Goal: Transaction & Acquisition: Obtain resource

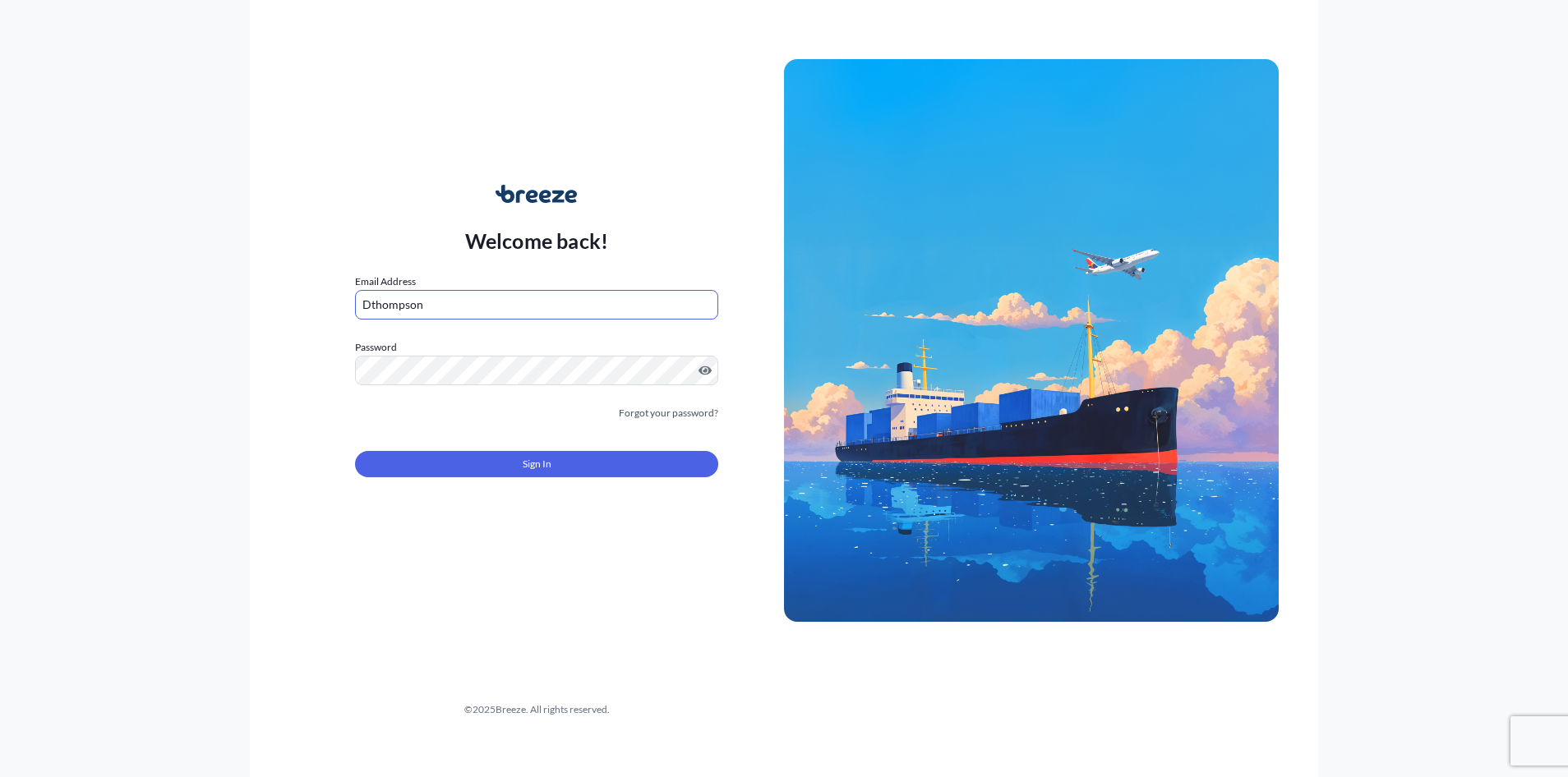
type input "[EMAIL_ADDRESS][DOMAIN_NAME]"
click at [492, 352] on label "Password" at bounding box center [537, 347] width 363 height 16
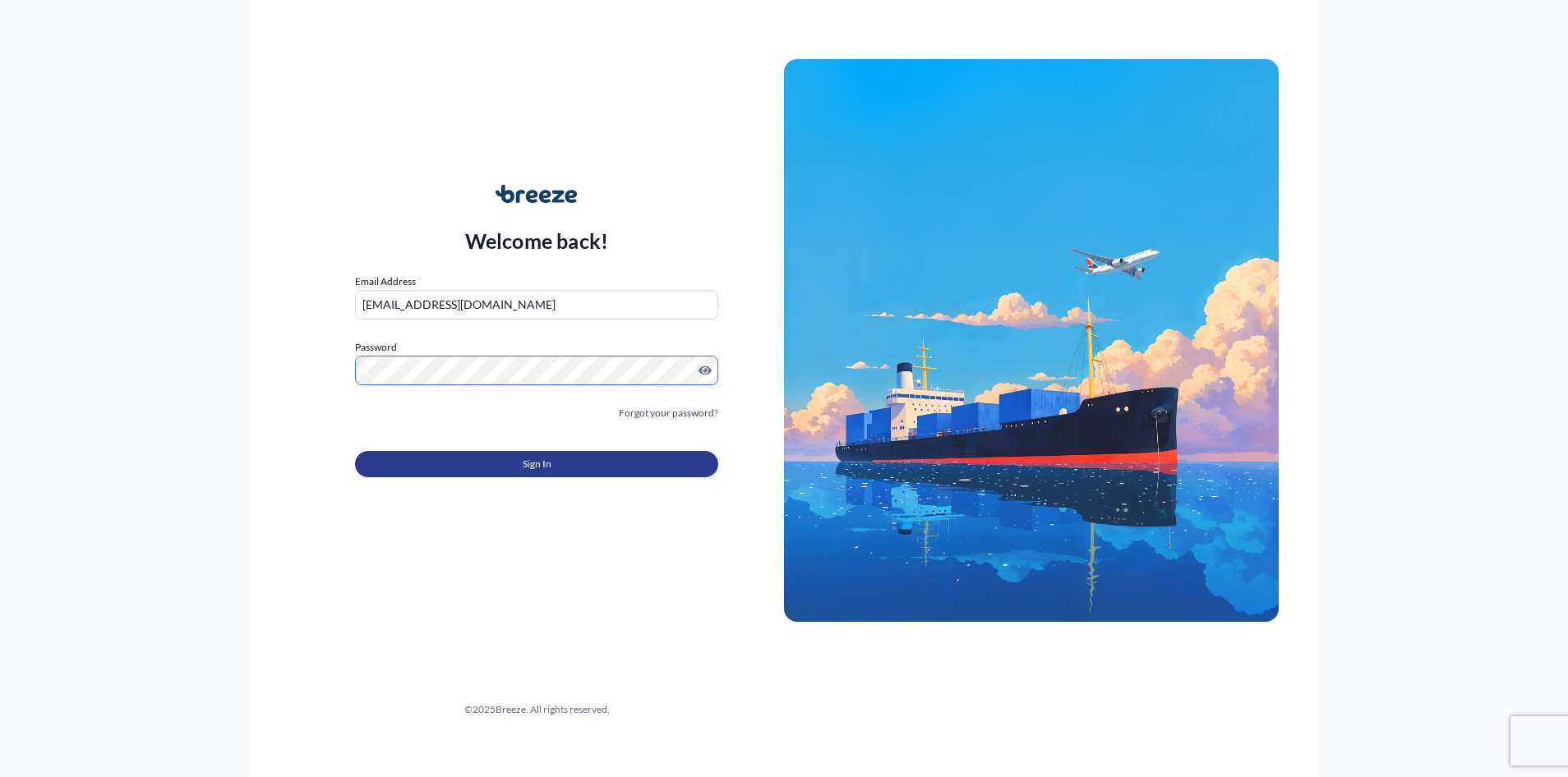
click at [544, 464] on span "Sign In" at bounding box center [537, 464] width 29 height 16
click at [531, 468] on span "Sign In" at bounding box center [537, 464] width 29 height 16
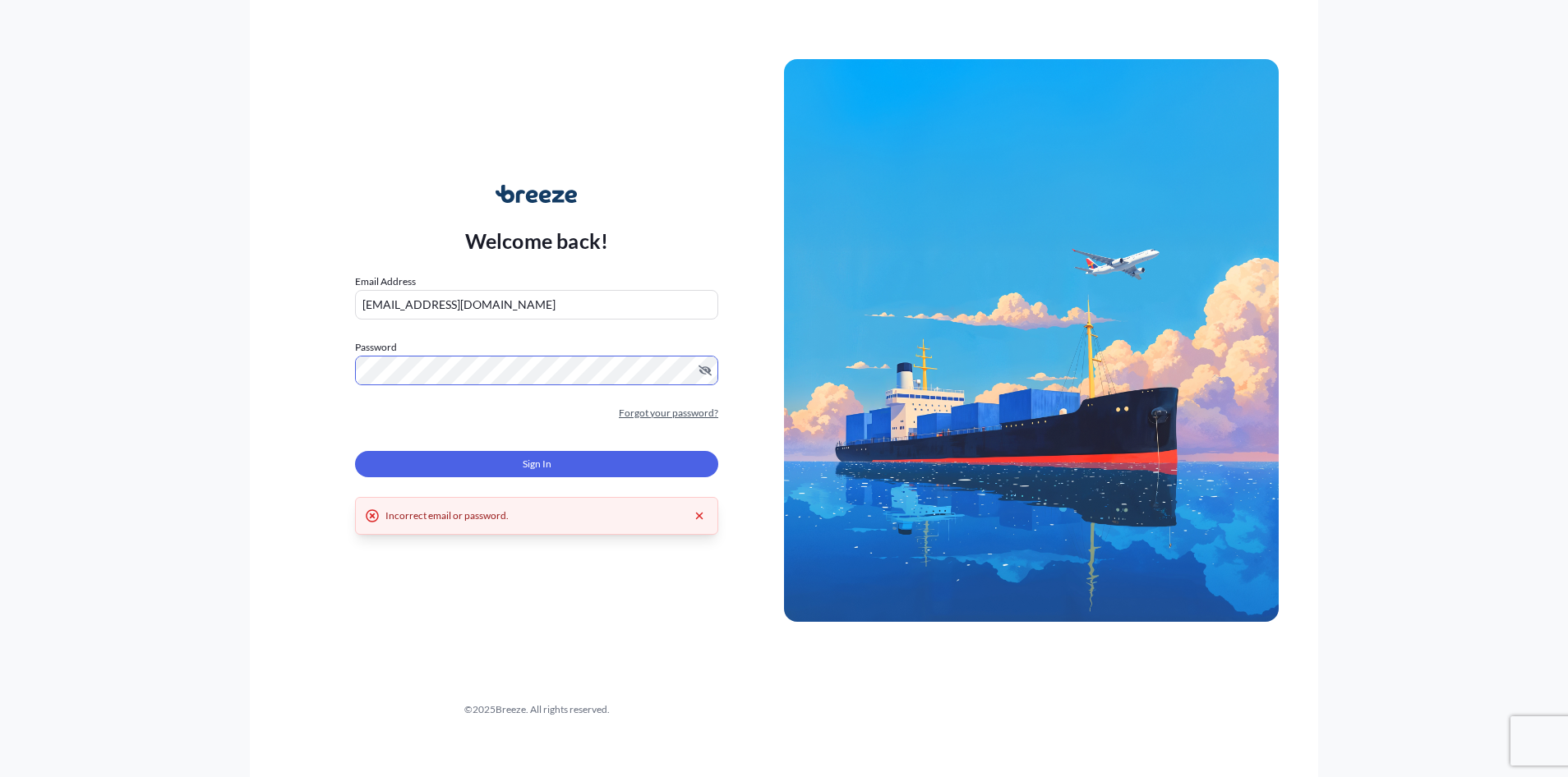
click at [641, 410] on link "Forgot your password?" at bounding box center [668, 412] width 100 height 16
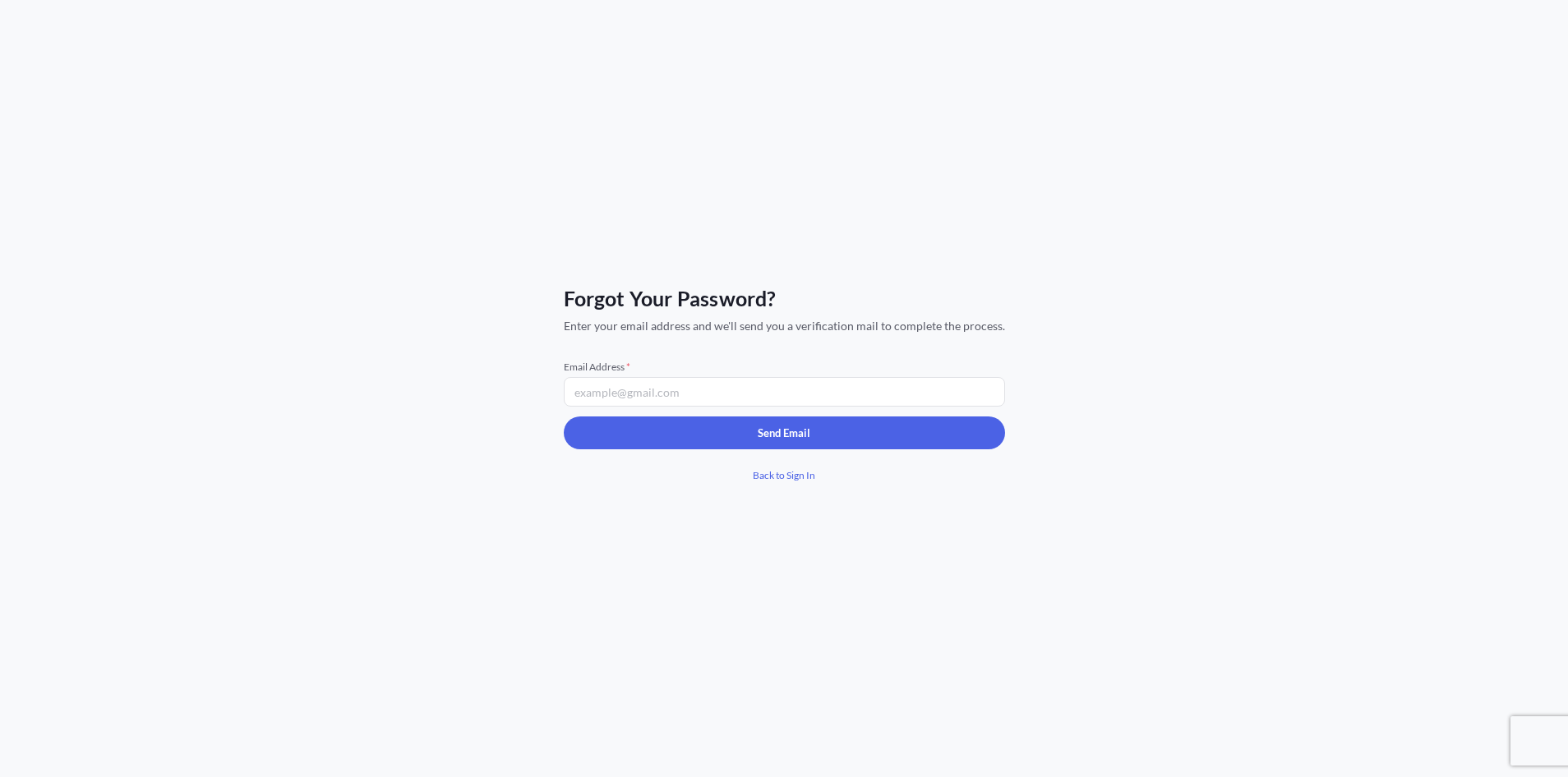
click at [698, 390] on input "Email Address *" at bounding box center [784, 391] width 441 height 29
click at [587, 393] on input "[EMAIL_ADDRESS][DOMAIN_NAME]" at bounding box center [784, 391] width 441 height 29
drag, startPoint x: 583, startPoint y: 393, endPoint x: 611, endPoint y: 388, distance: 28.4
click at [583, 393] on input "[EMAIL_ADDRESS][DOMAIN_NAME]" at bounding box center [784, 391] width 441 height 29
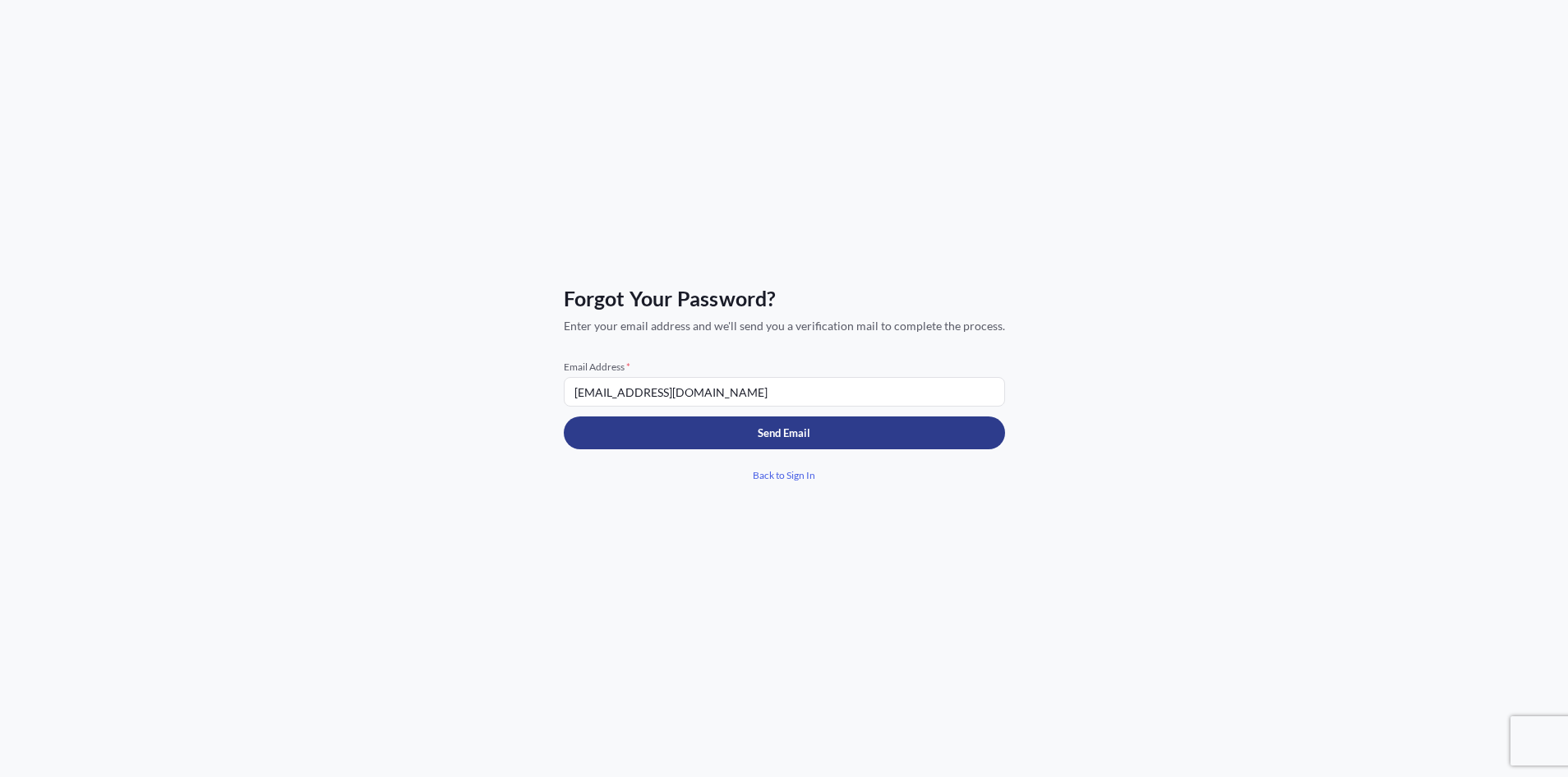
type input "[EMAIL_ADDRESS][DOMAIN_NAME]"
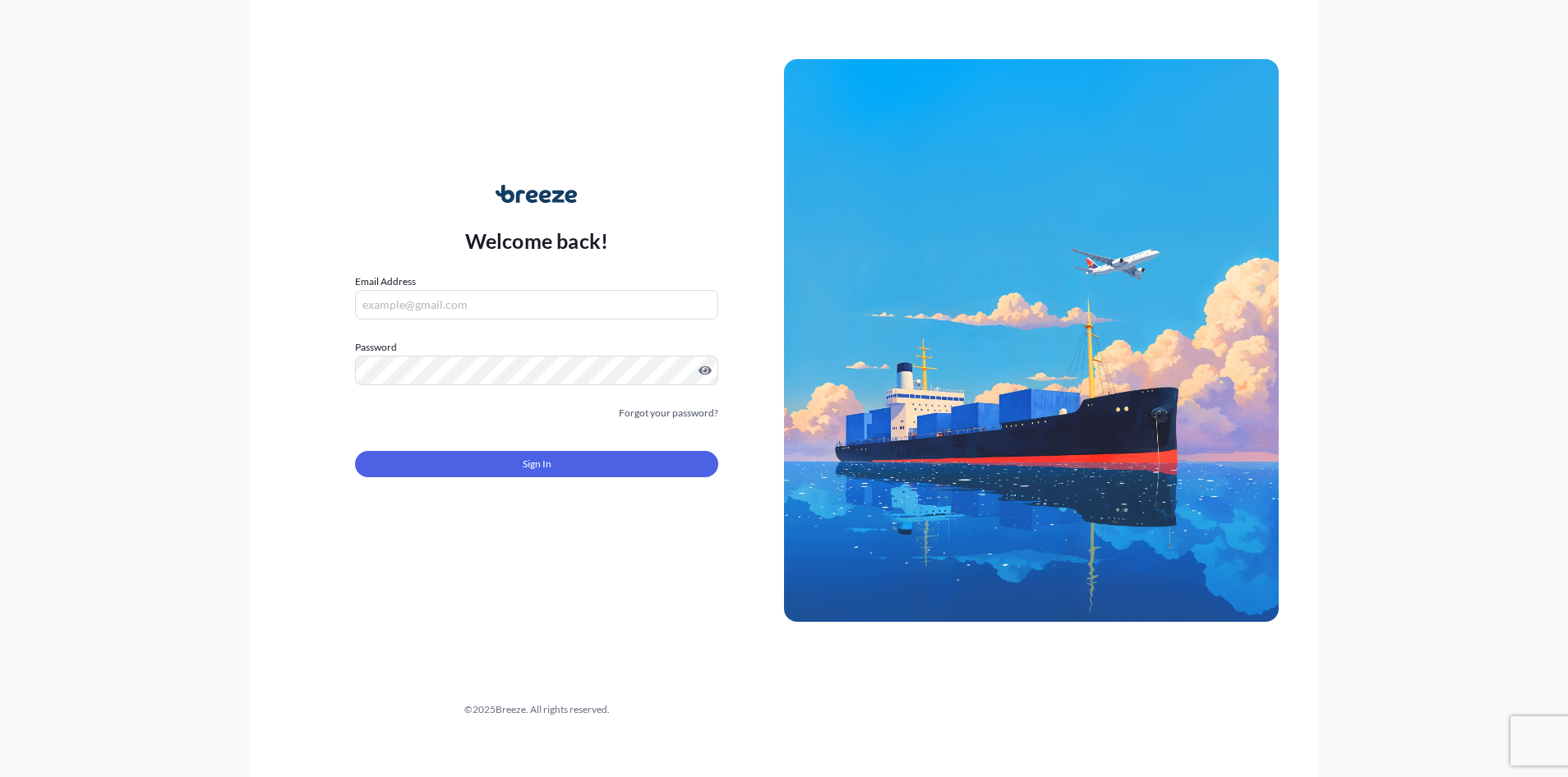
click at [392, 321] on form "Email Address Password Must include: Upper & lower case letters Symbols (!@#$) …" at bounding box center [537, 385] width 363 height 223
click at [398, 311] on input "Email Address" at bounding box center [537, 304] width 363 height 29
type input "[EMAIL_ADDRESS][DOMAIN_NAME]"
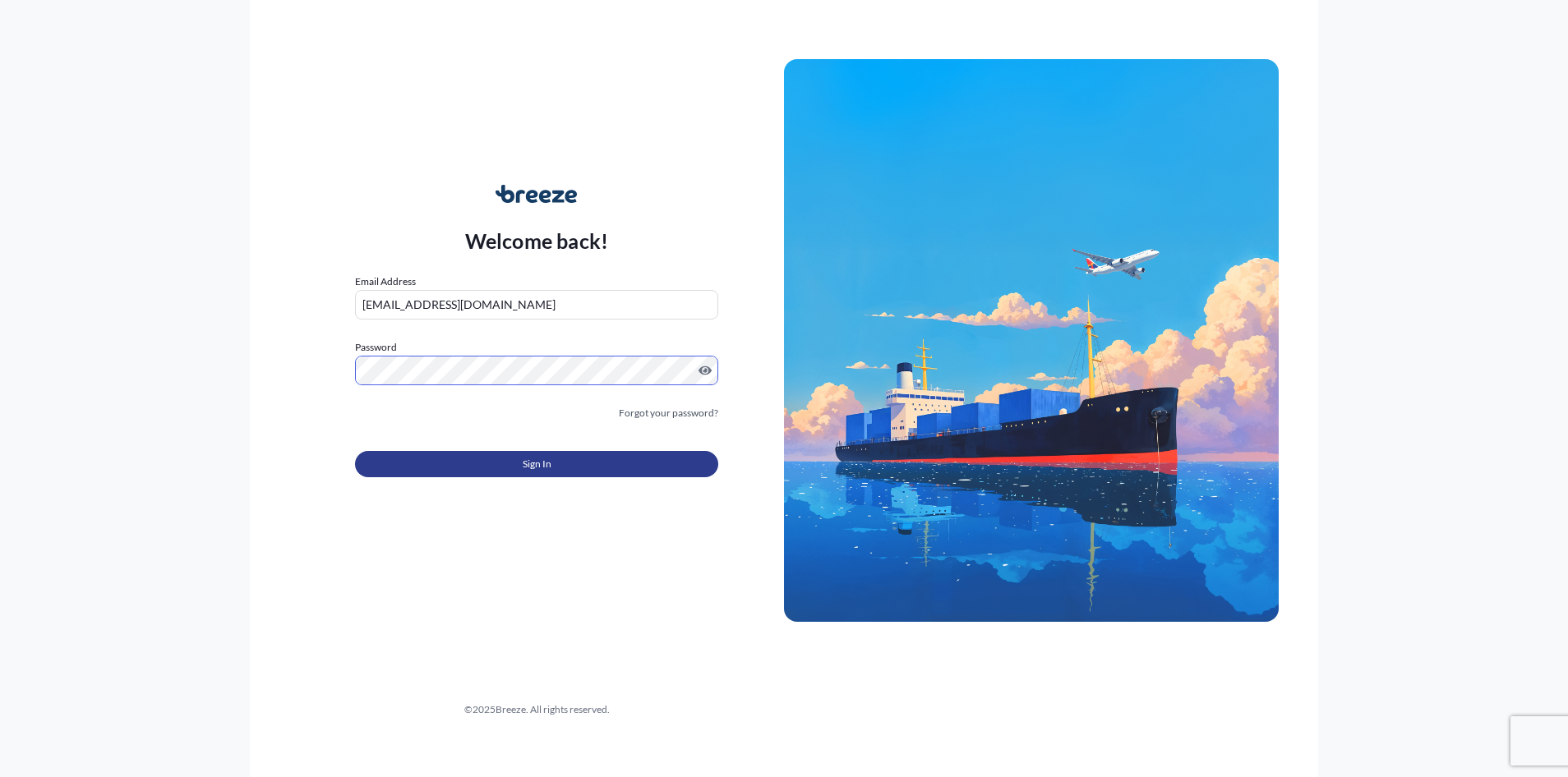
click at [561, 467] on button "Sign In" at bounding box center [537, 464] width 363 height 27
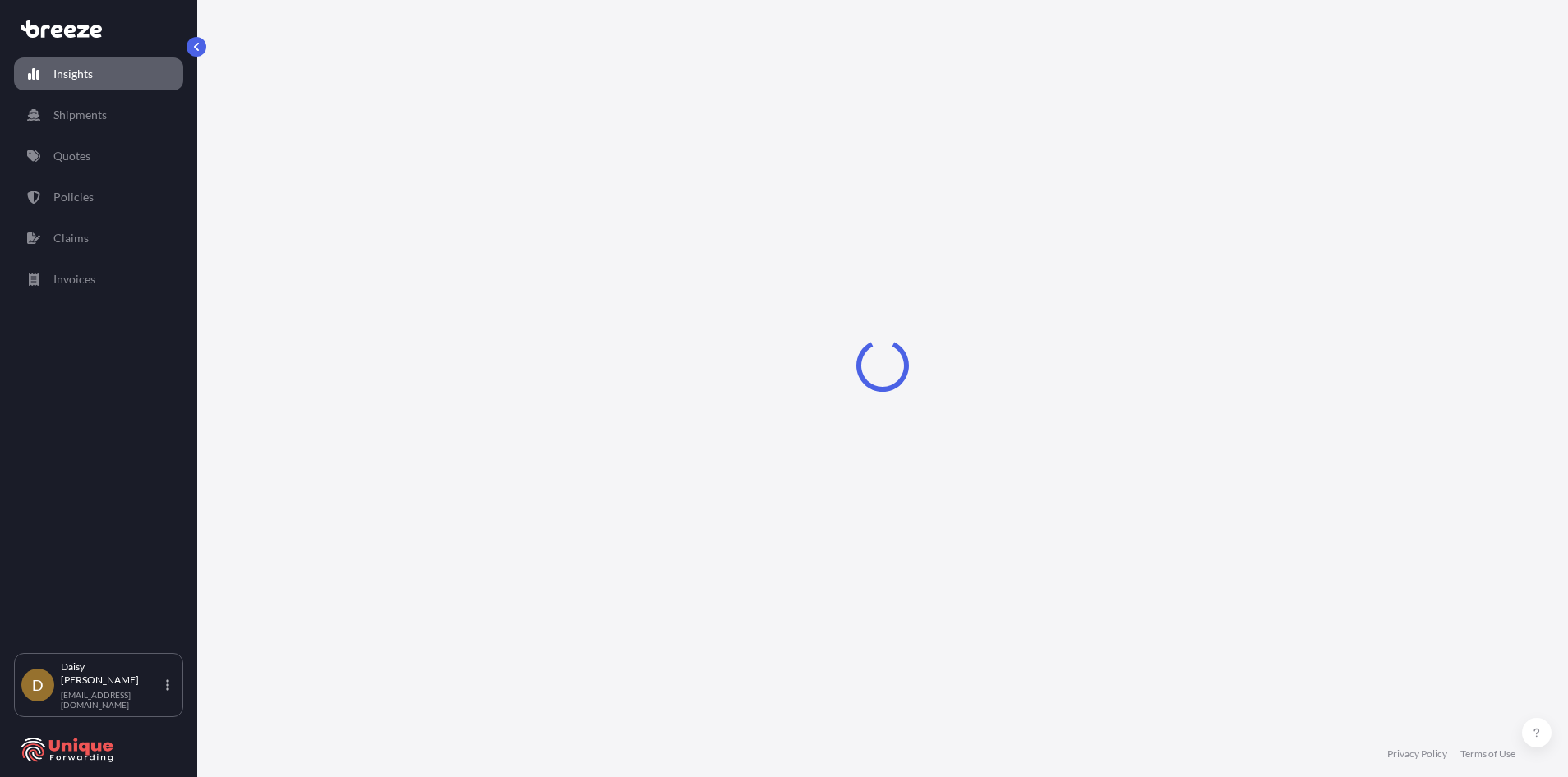
select select "2025"
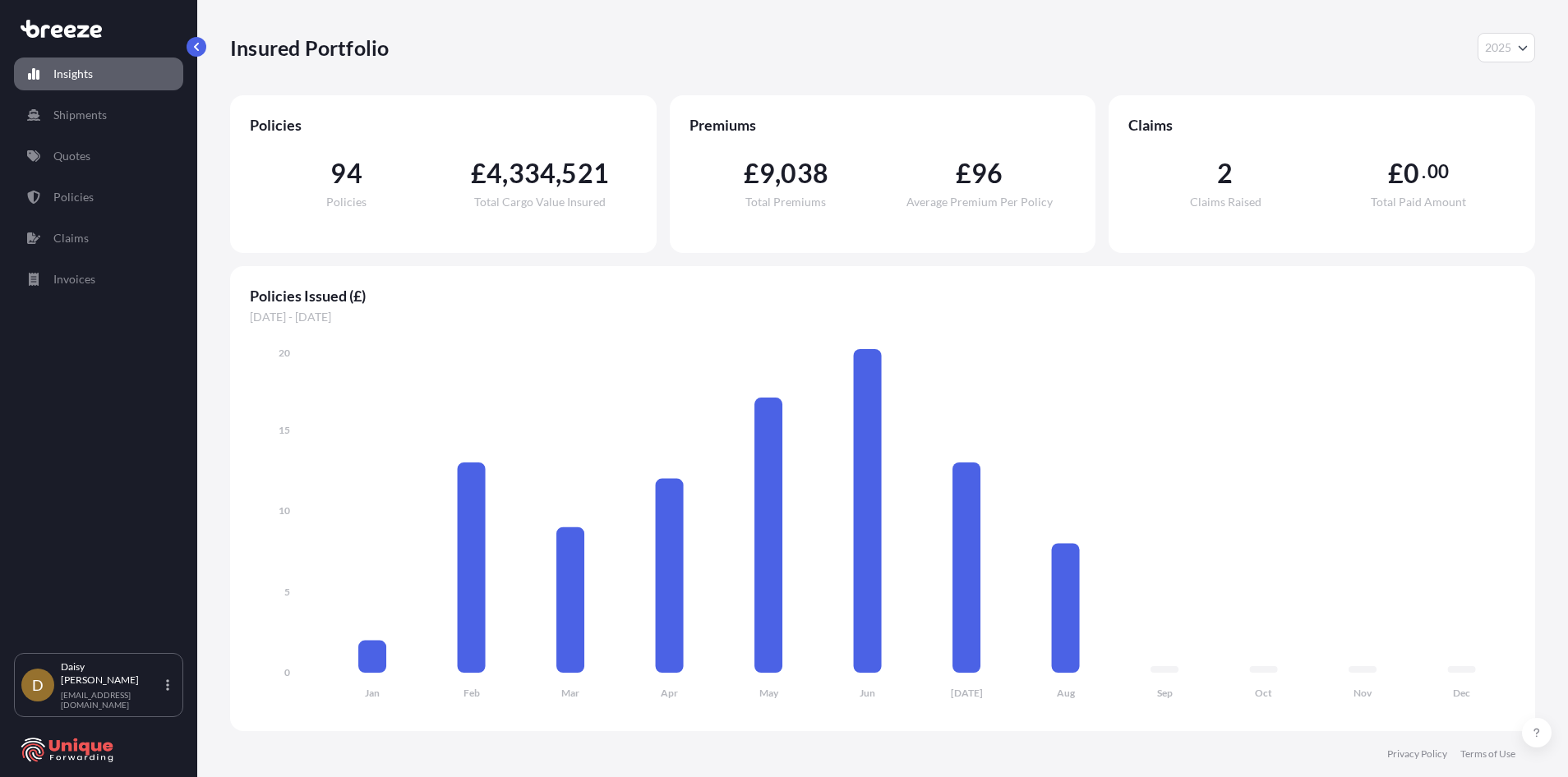
click at [57, 137] on div "Insights Shipments Quotes Policies Claims Invoices" at bounding box center [99, 348] width 169 height 610
click at [66, 155] on p "Quotes" at bounding box center [71, 156] width 37 height 16
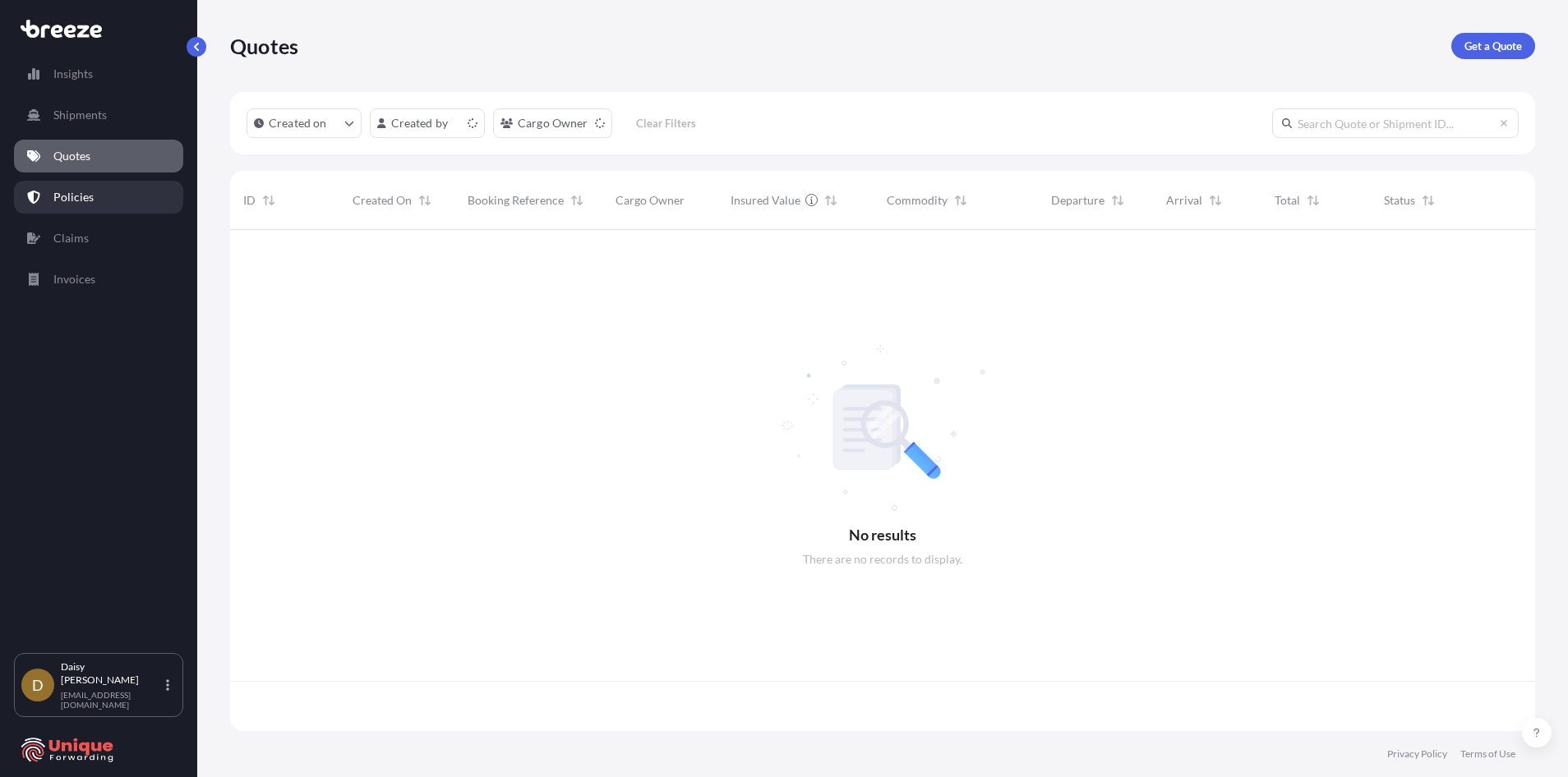
scroll to position [498, 1292]
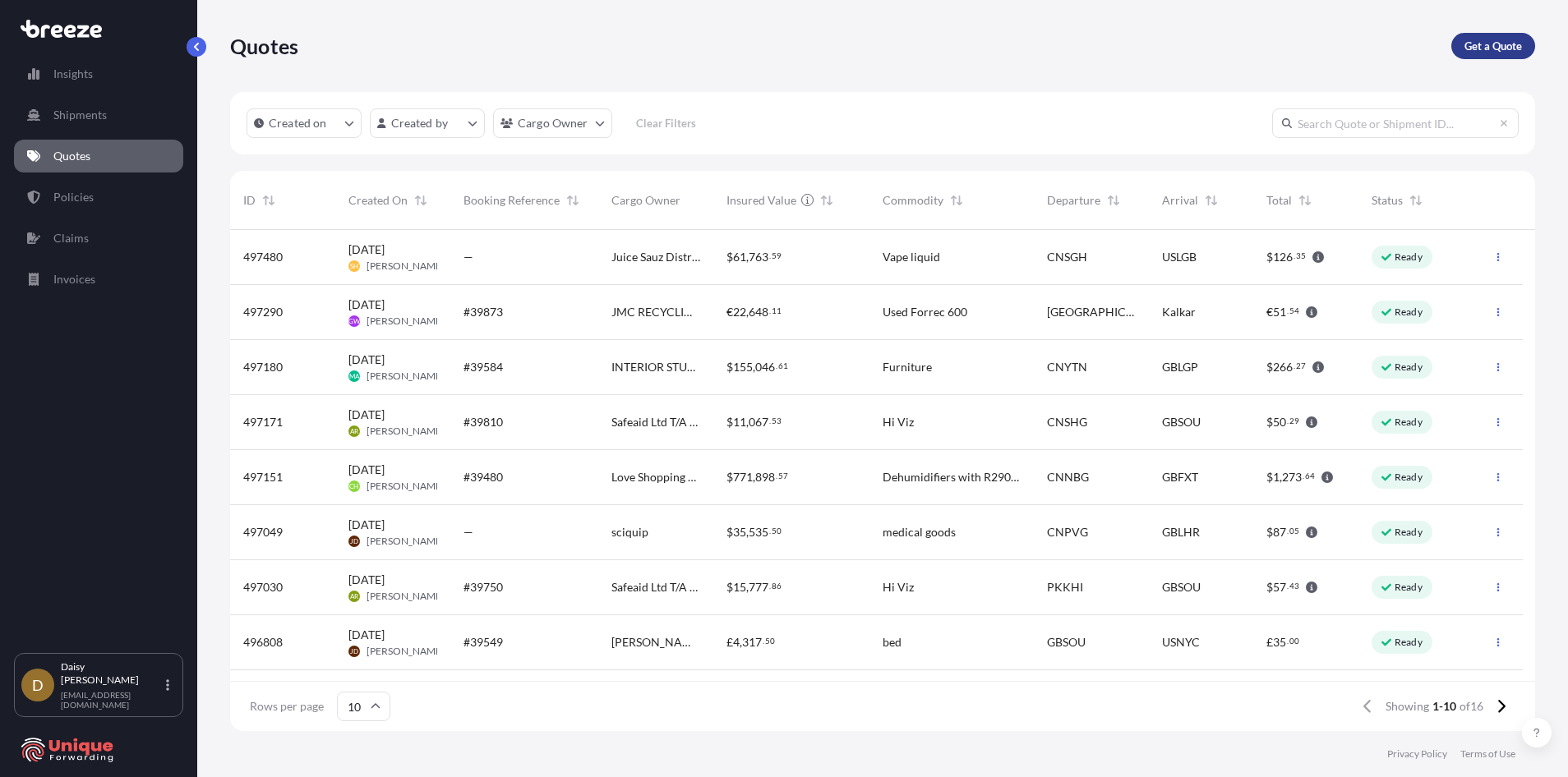
click at [1479, 46] on p "Get a Quote" at bounding box center [1493, 46] width 58 height 16
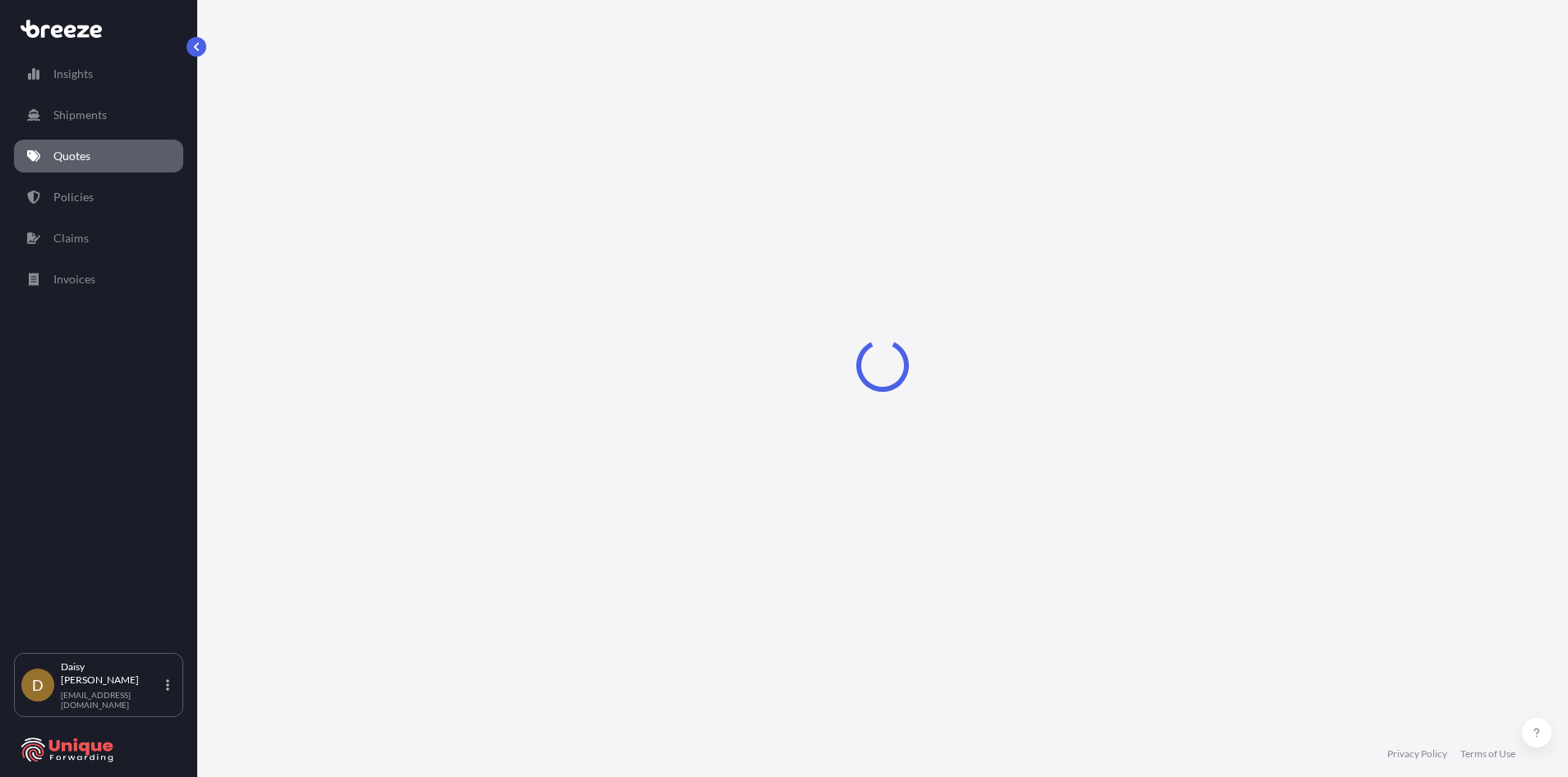
select select "Sea"
select select "1"
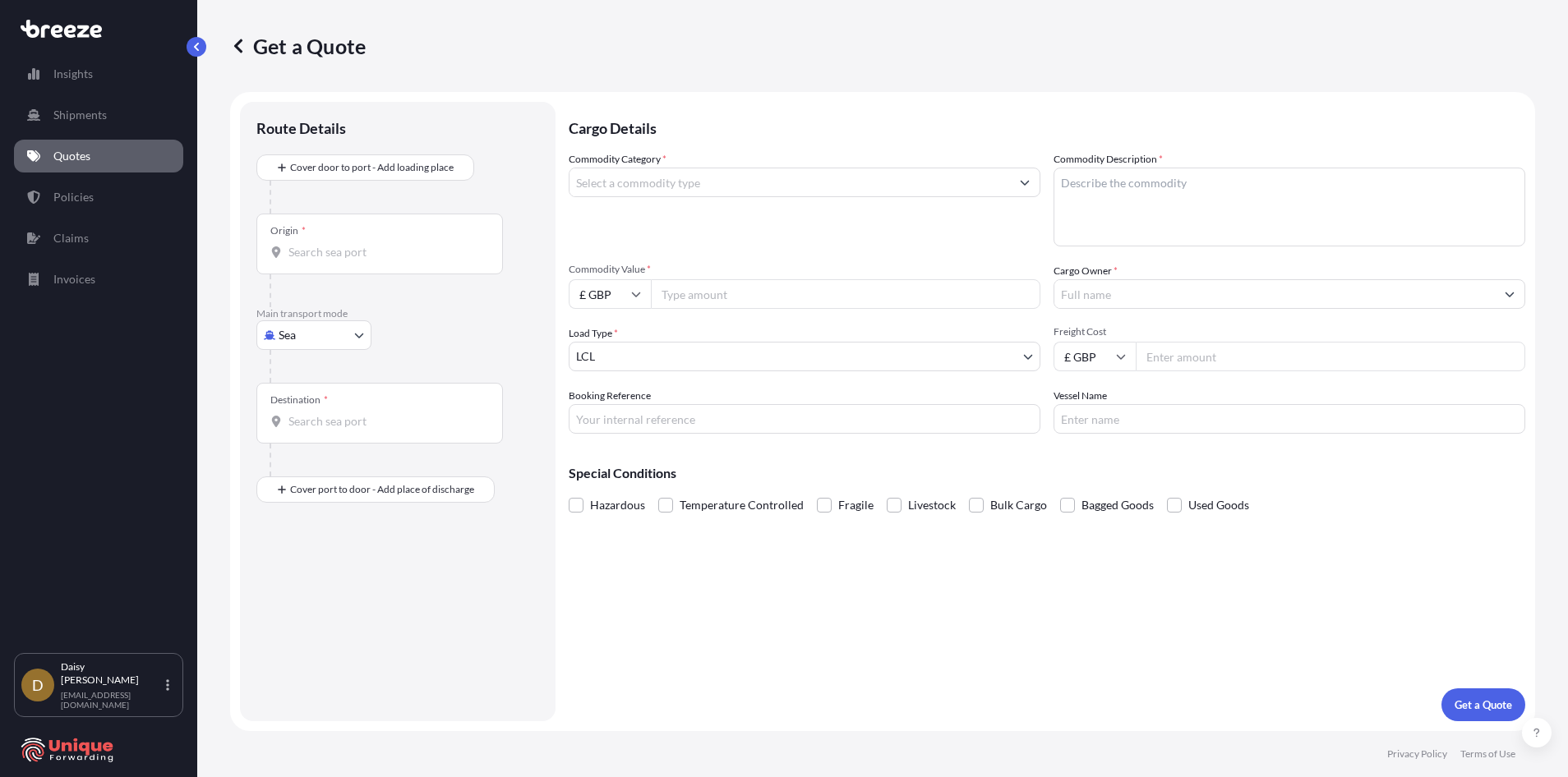
click at [628, 182] on input "Commodity Category *" at bounding box center [789, 181] width 440 height 29
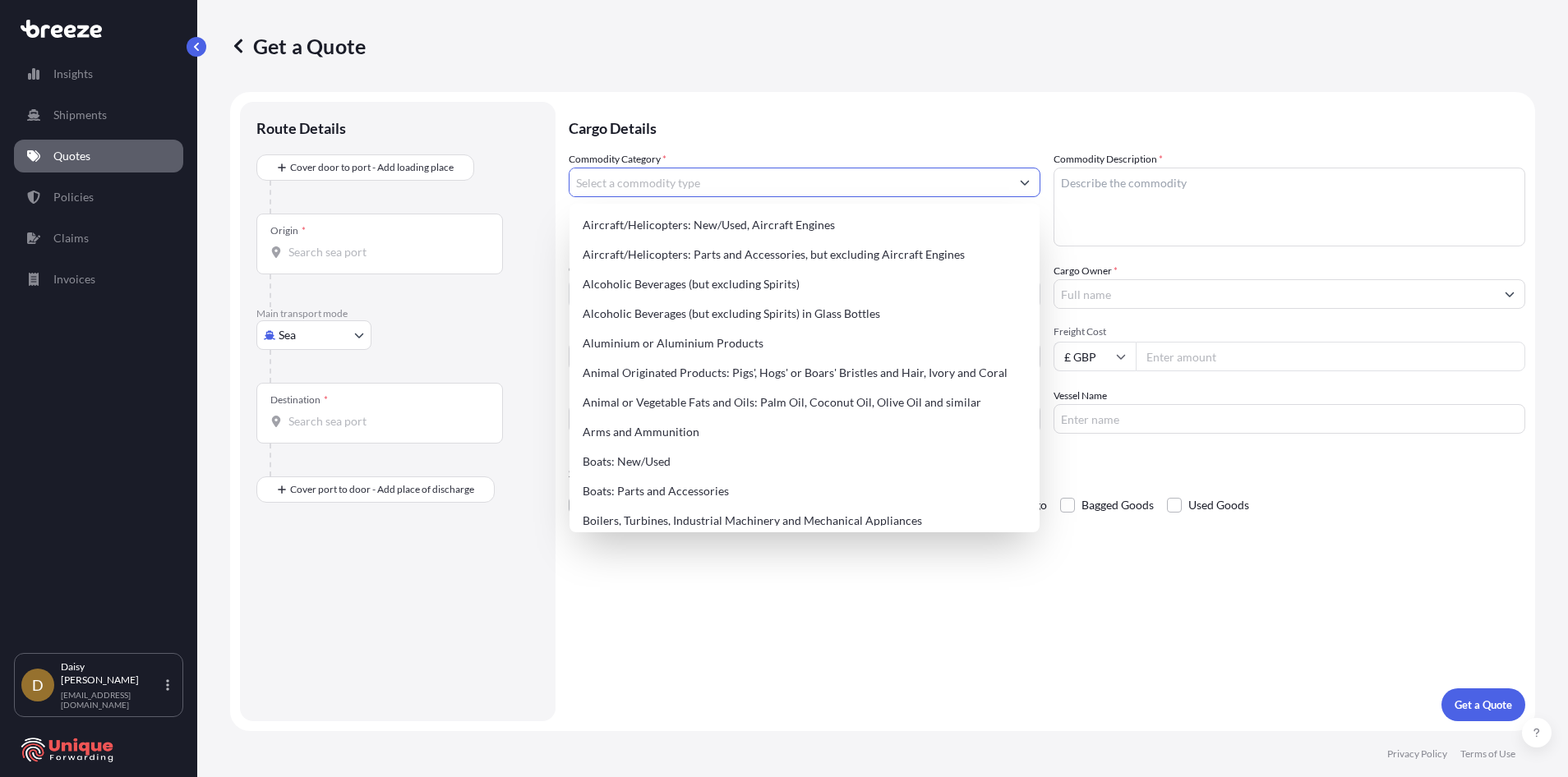
click at [520, 66] on div "Get a Quote" at bounding box center [882, 46] width 1305 height 92
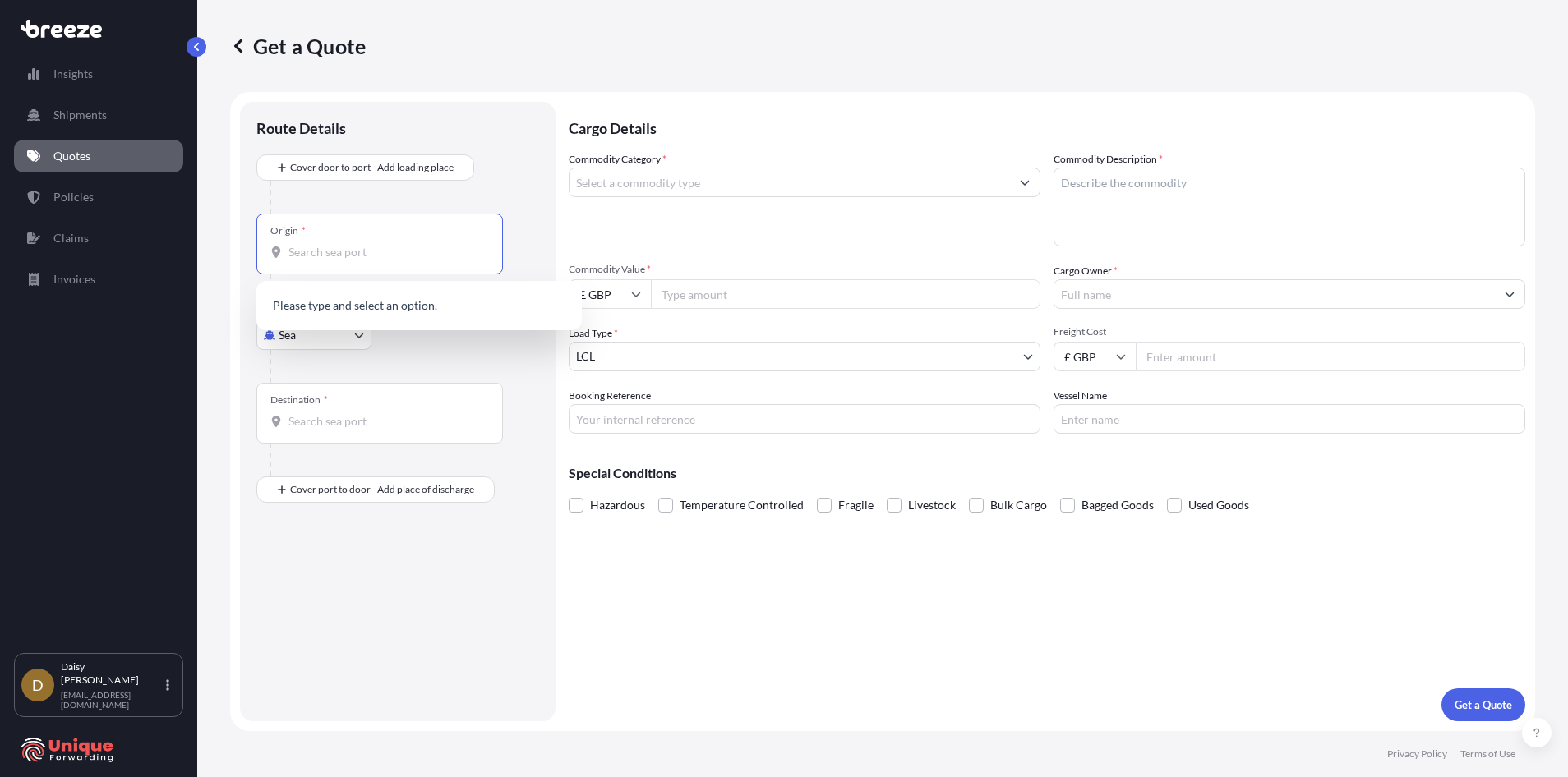
click at [326, 249] on input "Origin *" at bounding box center [385, 252] width 194 height 16
click at [328, 361] on div at bounding box center [405, 366] width 270 height 33
click at [335, 334] on body "0 options available. Insights Shipments Quotes Policies Claims Invoices D [PERS…" at bounding box center [784, 388] width 1568 height 777
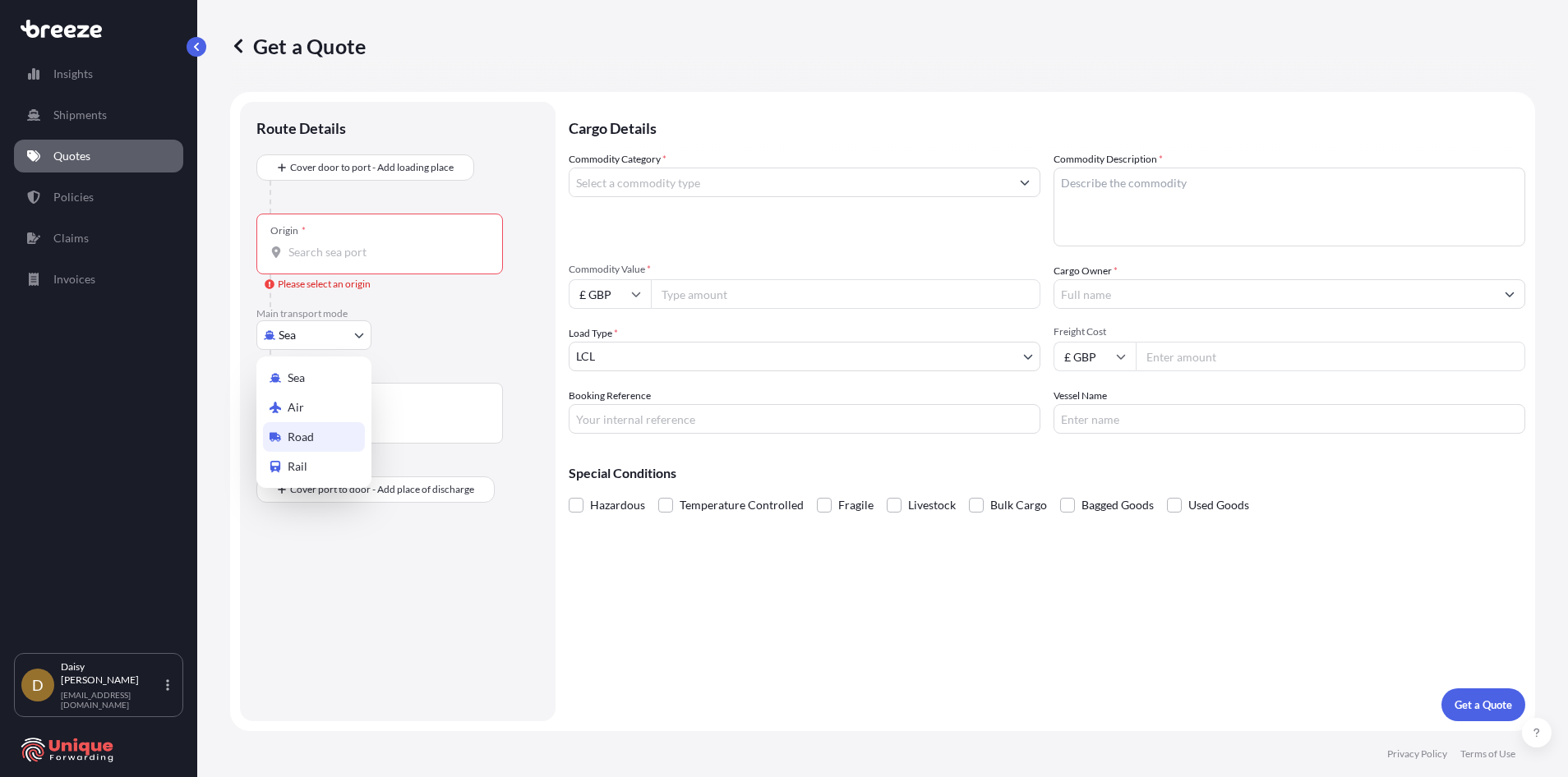
click at [343, 441] on div "Road" at bounding box center [314, 436] width 102 height 29
select select "Road"
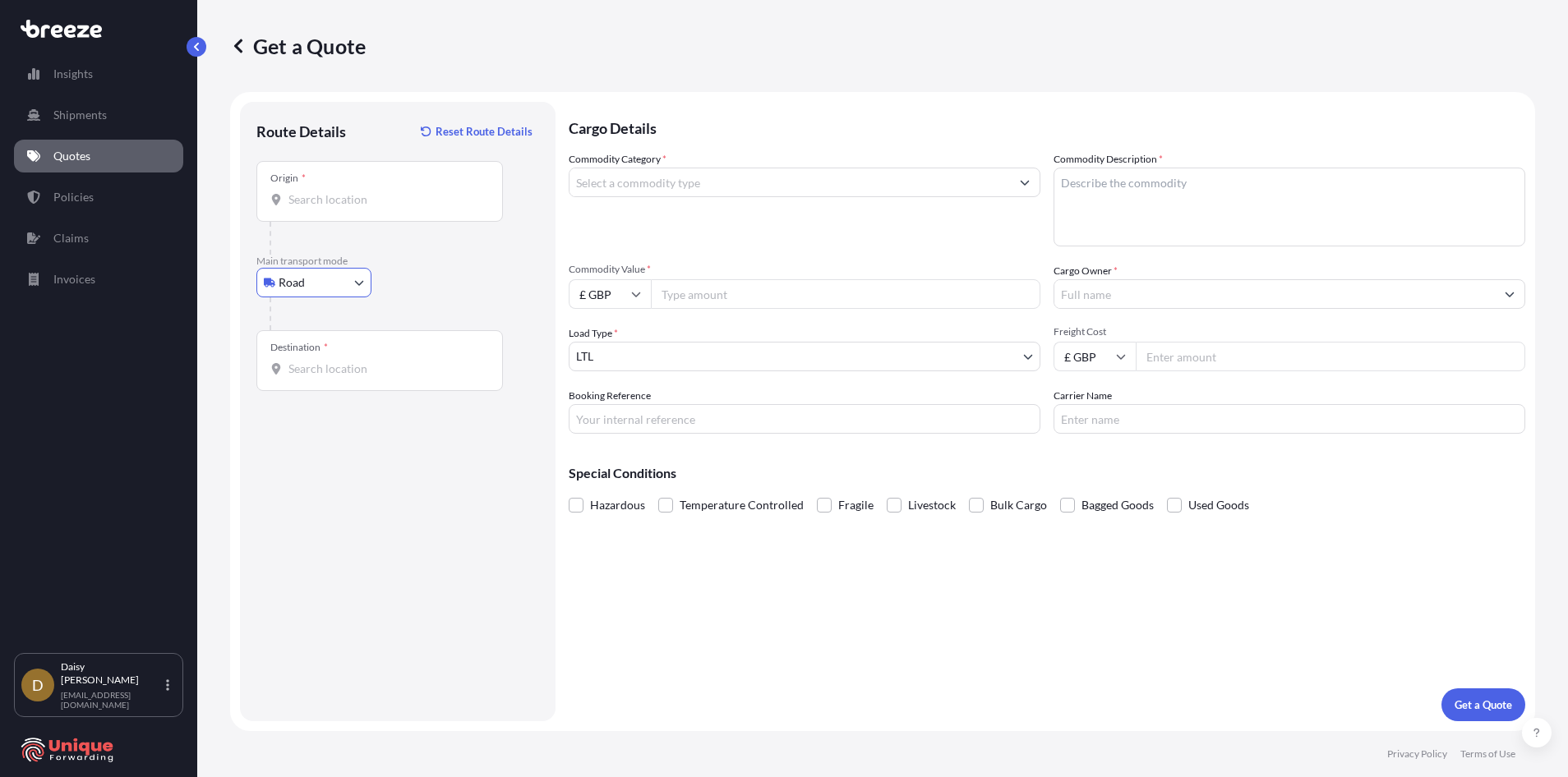
click at [354, 201] on input "Origin *" at bounding box center [385, 199] width 194 height 16
click at [356, 218] on div "Origin *" at bounding box center [379, 191] width 246 height 61
click at [356, 208] on input "Origin * Please select an origin" at bounding box center [385, 199] width 194 height 16
paste input "HSK Palettiertechnik Beim Giesshows 11 25348 [GEOGRAPHIC_DATA] [GEOGRAPHIC_DATA]"
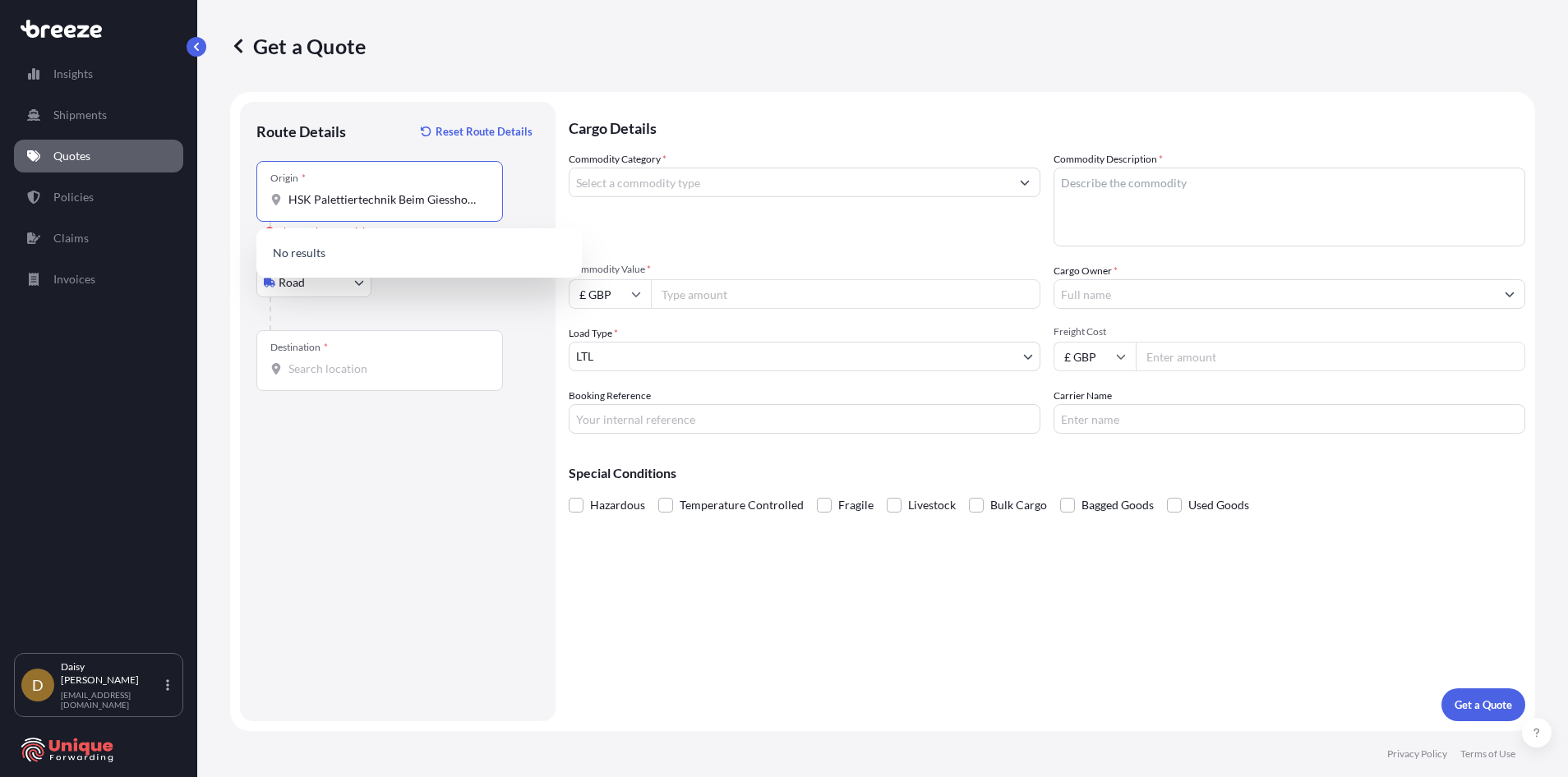
scroll to position [0, 153]
click at [367, 372] on input "Destination *" at bounding box center [385, 369] width 194 height 16
click at [388, 202] on input "HSK Palettiertechnik Beim Giesshows 11 25348 [GEOGRAPHIC_DATA] [GEOGRAPHIC_DATA]" at bounding box center [385, 199] width 194 height 16
click at [390, 253] on span "Beim [STREET_ADDRESS]" at bounding box center [378, 254] width 131 height 16
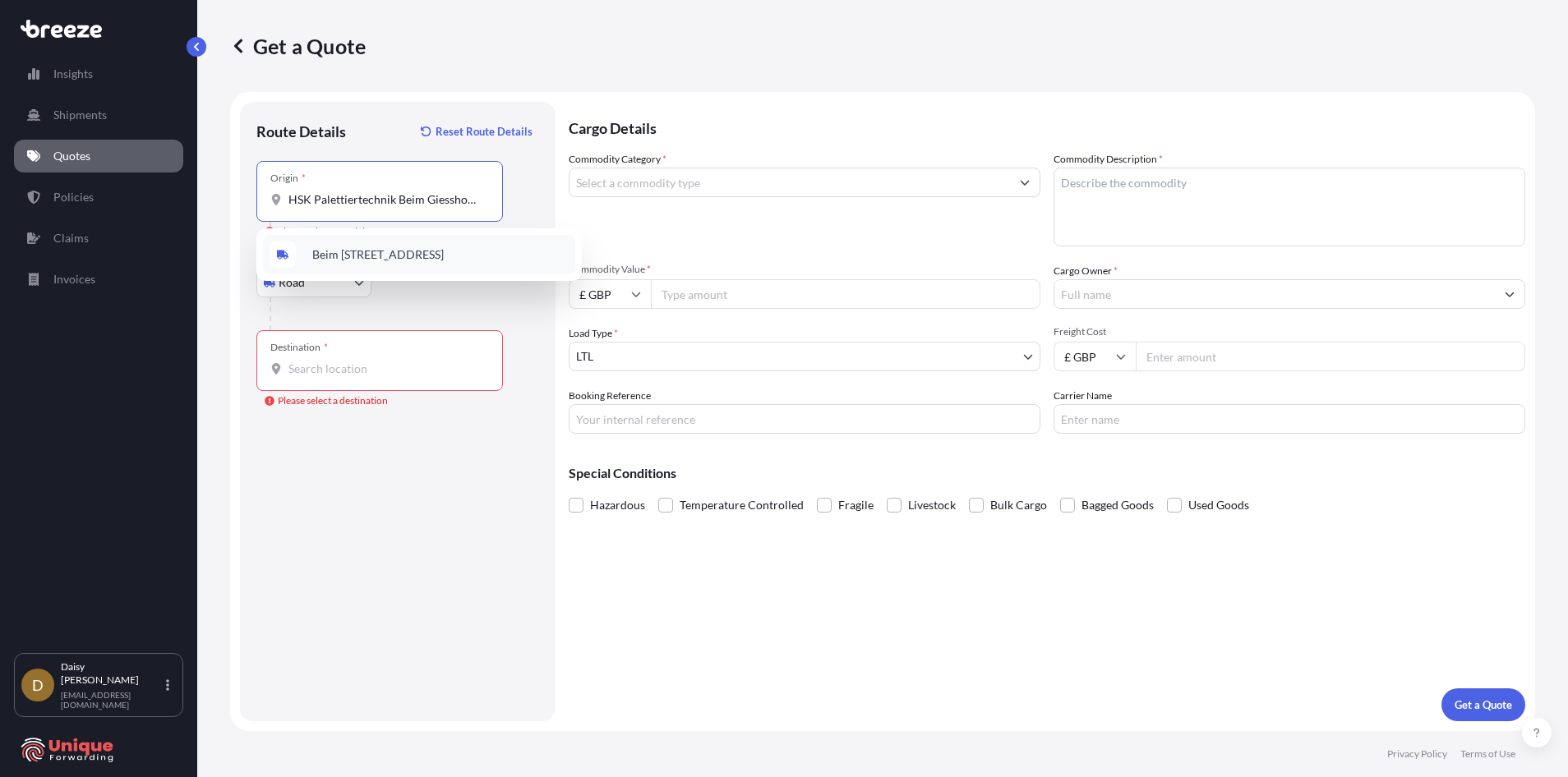
type input "Beim [STREET_ADDRESS]"
click at [343, 360] on div "Destination *" at bounding box center [379, 361] width 246 height 61
click at [343, 361] on input "Destination * Please select a destination" at bounding box center [385, 369] width 194 height 16
click at [365, 378] on div "Destination *" at bounding box center [379, 361] width 246 height 61
click at [365, 377] on input "Destination * Please select a destination" at bounding box center [385, 369] width 194 height 16
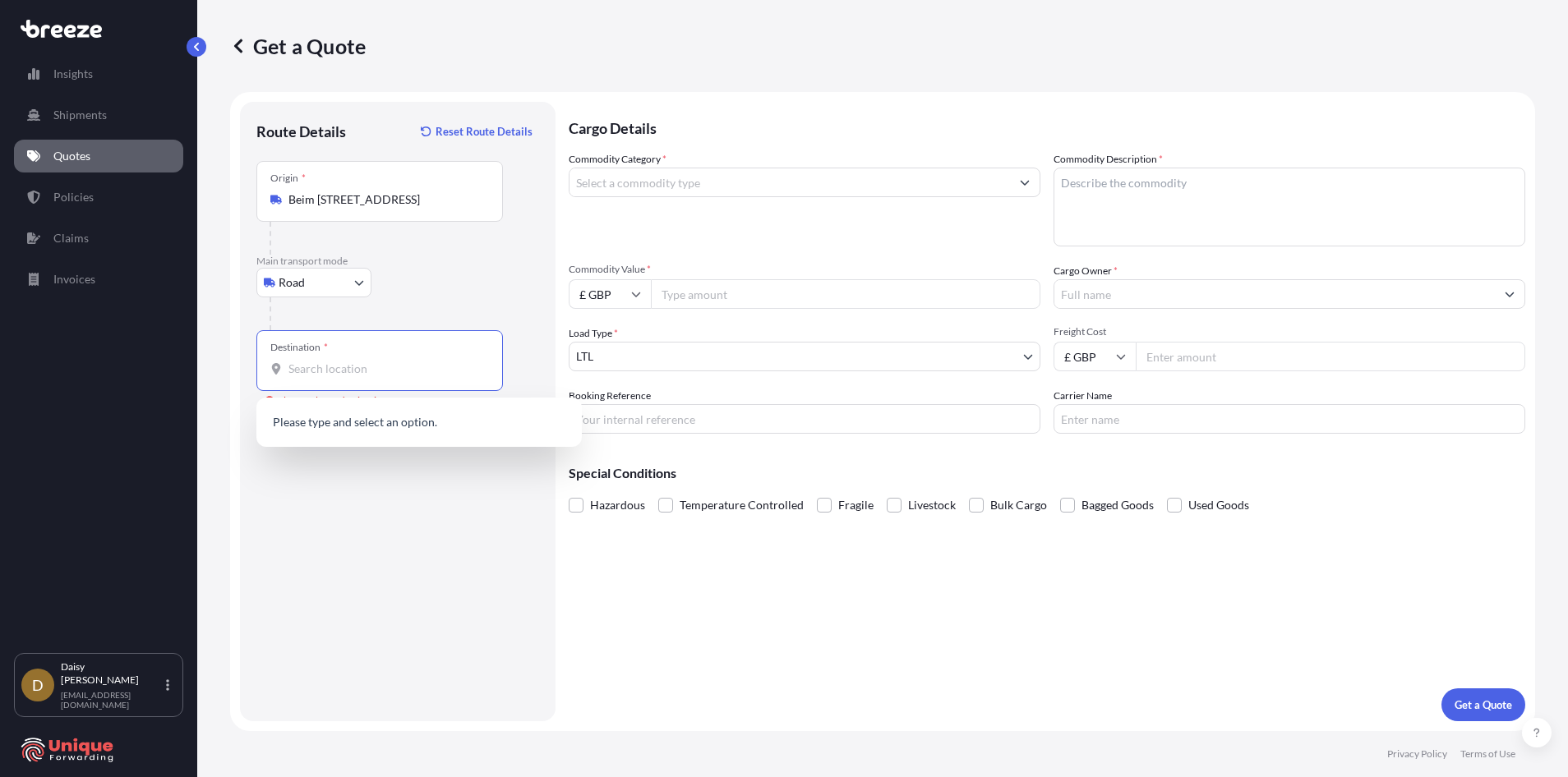
paste input "[STREET_ADDRESS][PERSON_NAME]"
click at [323, 503] on div "Route Details Reset Route Details Place of loading Road Road Rail Origin * [GEO…" at bounding box center [397, 411] width 282 height 586
click at [390, 373] on input "[STREET_ADDRESS][PERSON_NAME]" at bounding box center [385, 369] width 194 height 16
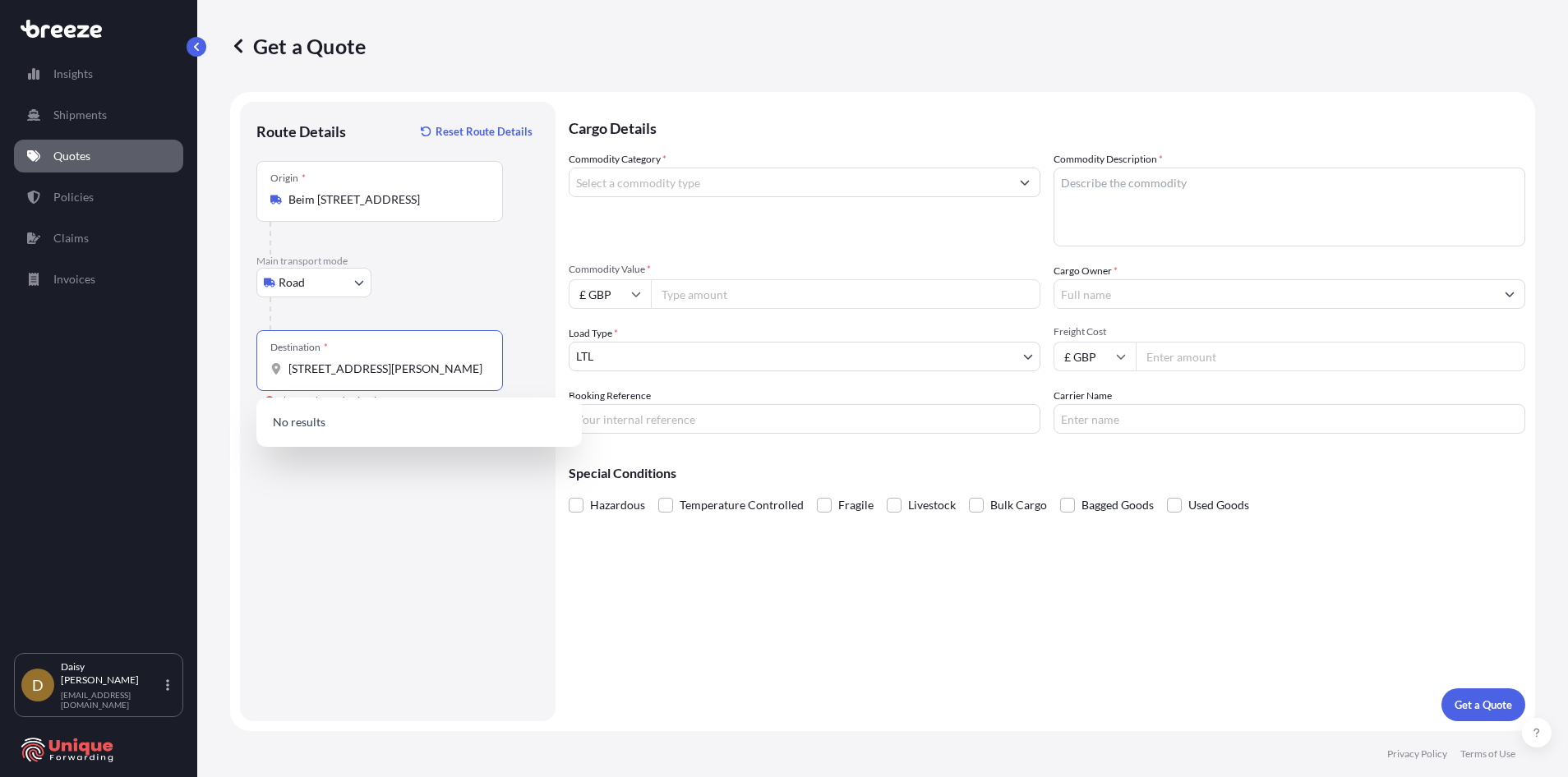
scroll to position [0, 295]
drag, startPoint x: 472, startPoint y: 372, endPoint x: 580, endPoint y: 366, distance: 108.2
click at [580, 366] on form "Route Details Reset Route Details Place of loading Road Road Rail Origin * Beim…" at bounding box center [882, 411] width 1305 height 639
click at [442, 364] on input "[STREET_ADDRESS][PERSON_NAME]" at bounding box center [385, 369] width 194 height 16
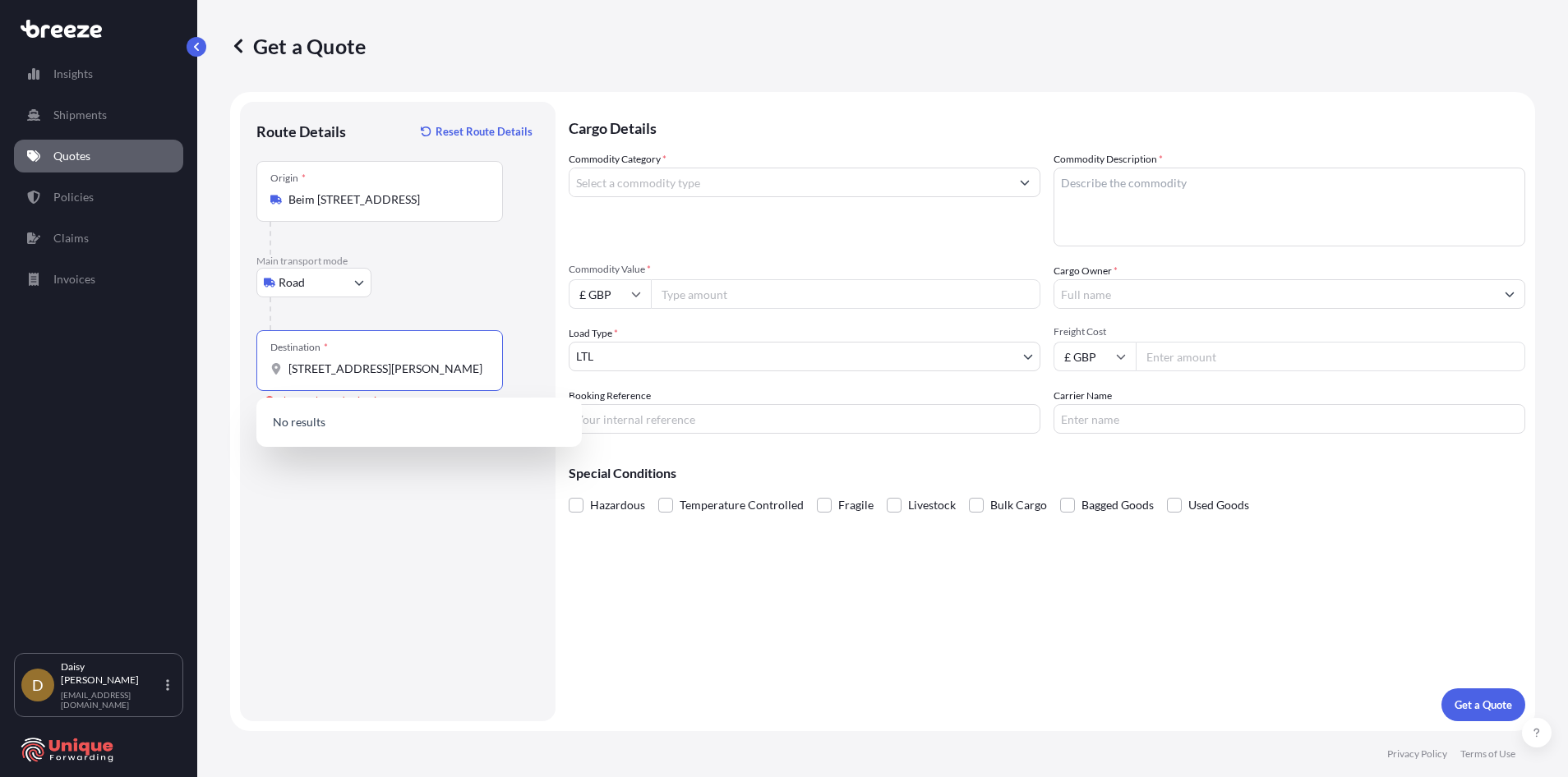
drag, startPoint x: 428, startPoint y: 371, endPoint x: 183, endPoint y: 371, distance: 245.0
click at [183, 371] on div "Insights Shipments Quotes Policies Claims Invoices D [PERSON_NAME] [EMAIL_ADDRE…" at bounding box center [784, 388] width 1568 height 777
click at [389, 546] on div "Route Details Reset Route Details Place of loading Road Road Rail Origin * [GEO…" at bounding box center [397, 411] width 282 height 586
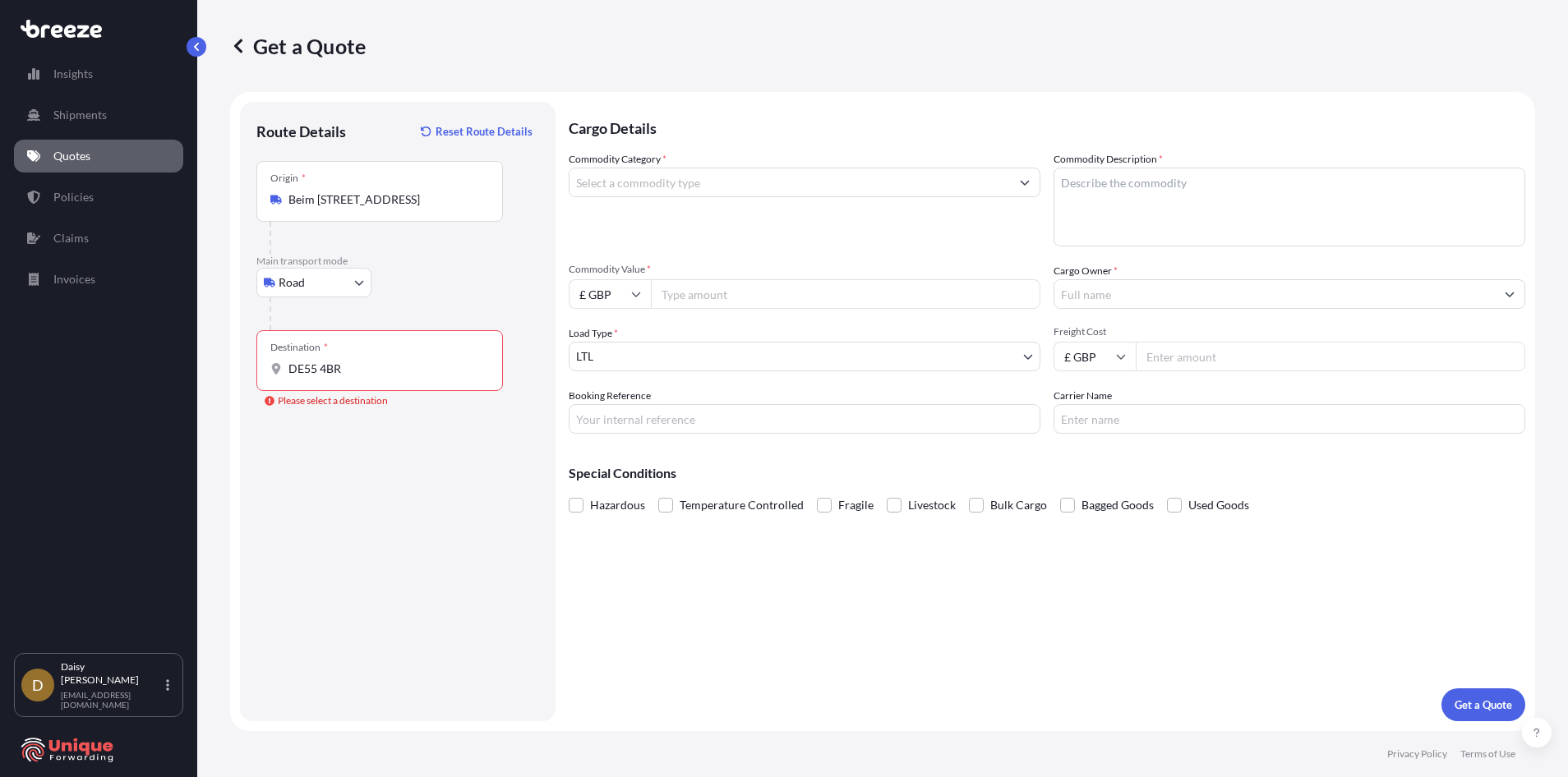
click at [373, 359] on div "Destination * DE55 4BR" at bounding box center [379, 361] width 246 height 61
click at [373, 361] on input "DE55 4BR" at bounding box center [385, 369] width 194 height 16
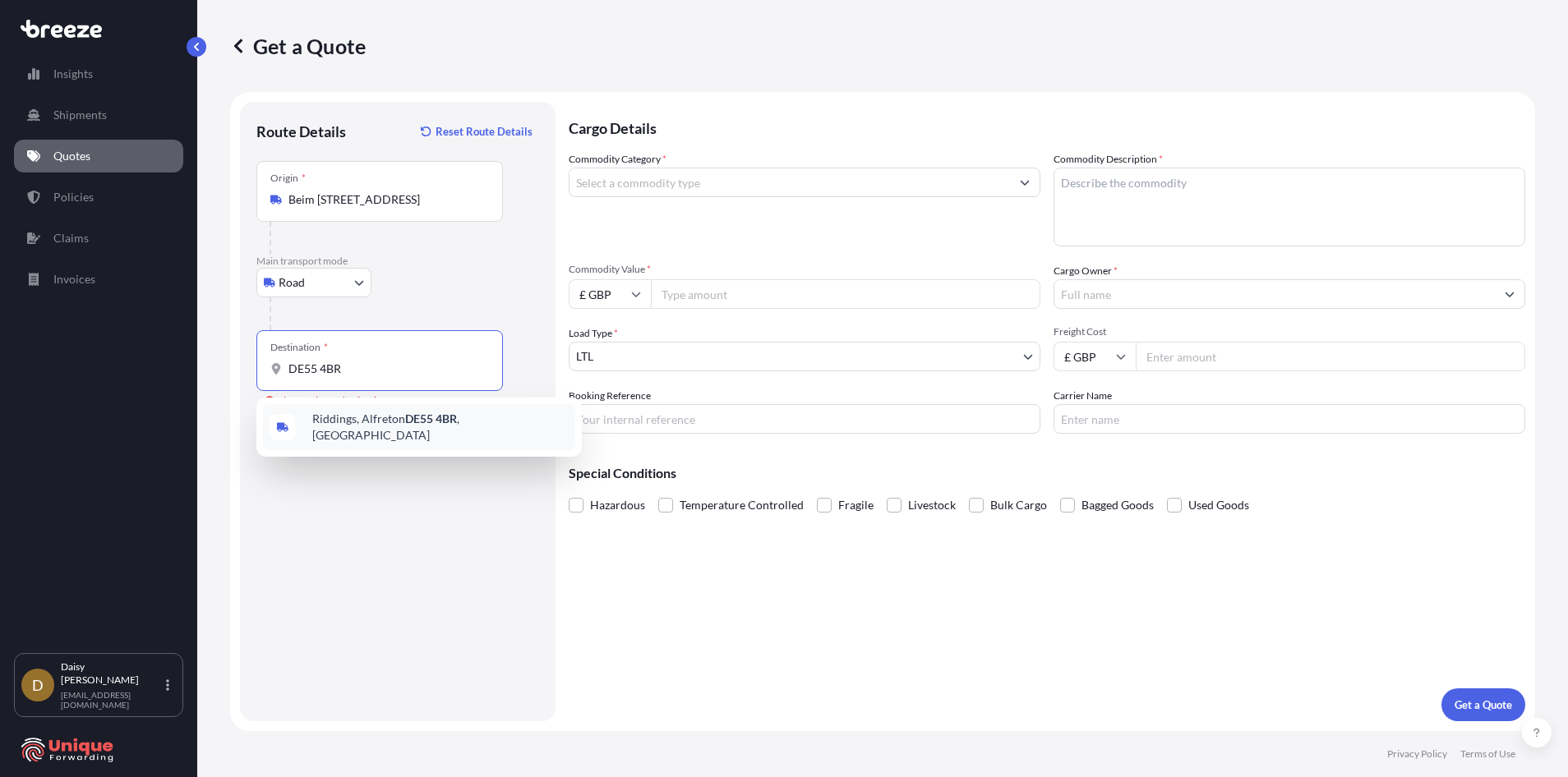
click at [385, 430] on span "Riddings, Alfreton DE55 4BR , [GEOGRAPHIC_DATA]" at bounding box center [441, 426] width 257 height 33
type input "Riddings, Alfreton DE55 4BR, [GEOGRAPHIC_DATA]"
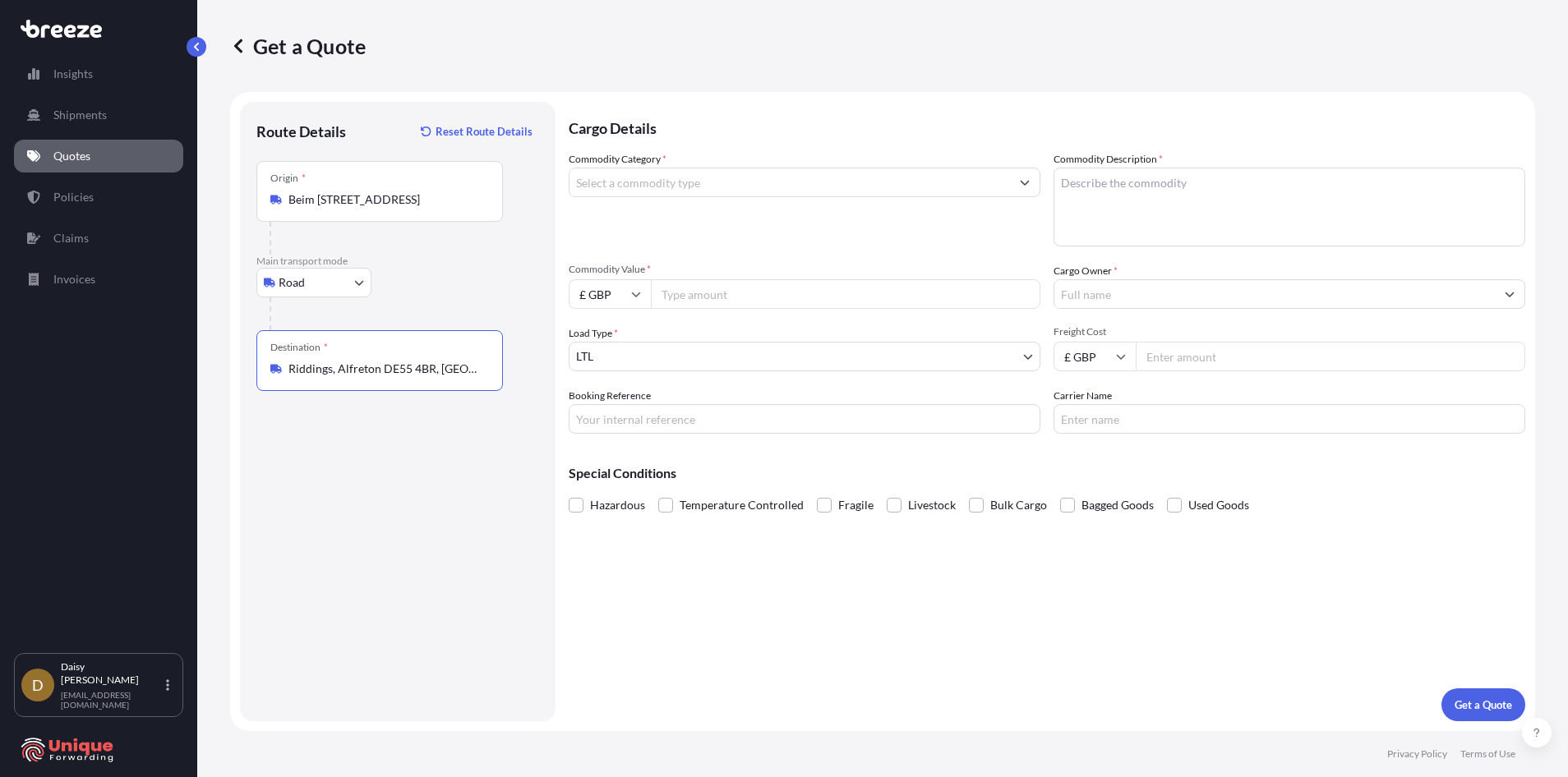
click at [732, 191] on input "Commodity Category *" at bounding box center [789, 181] width 440 height 29
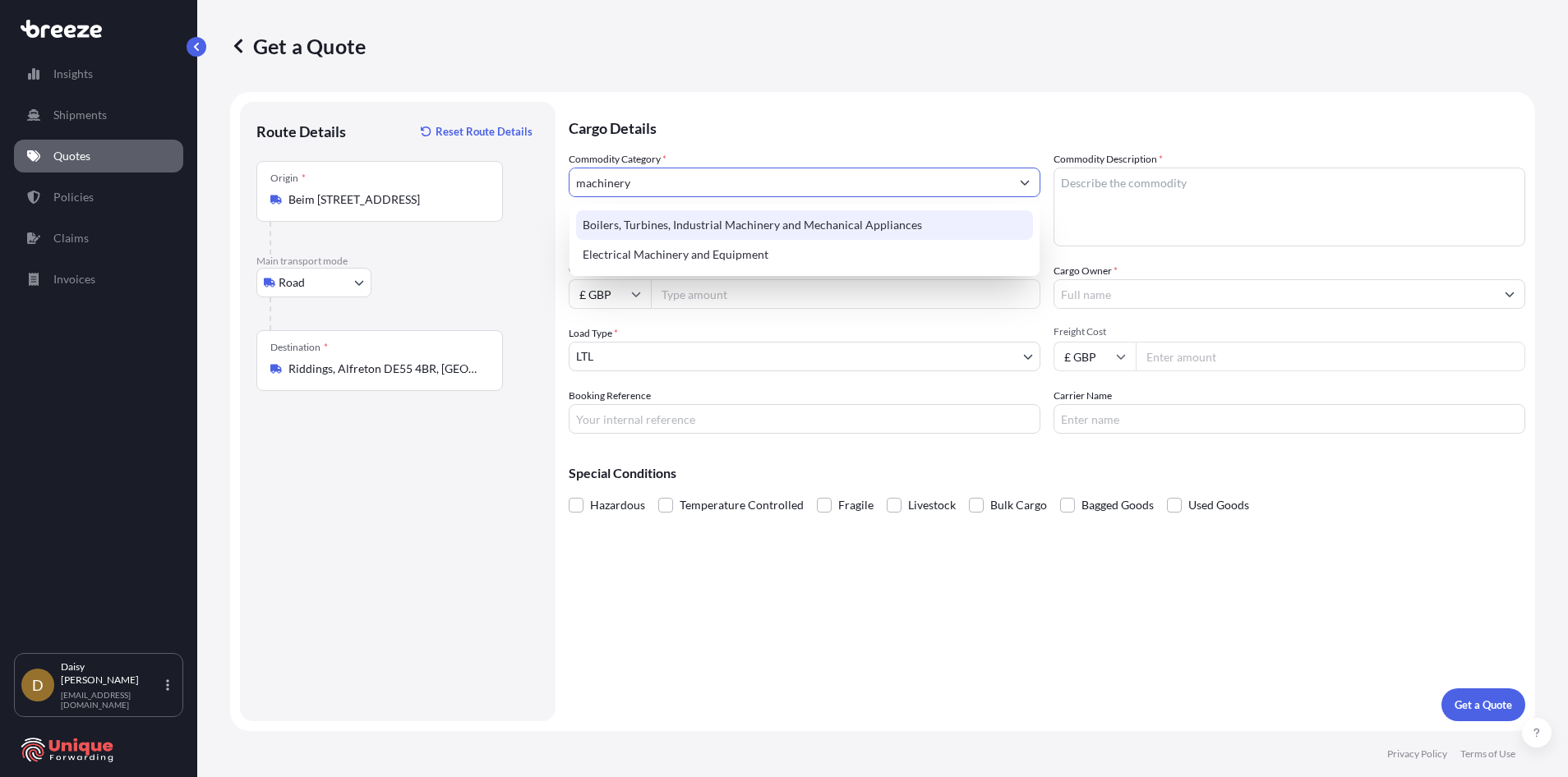
click at [645, 173] on input "machinery" at bounding box center [789, 181] width 440 height 29
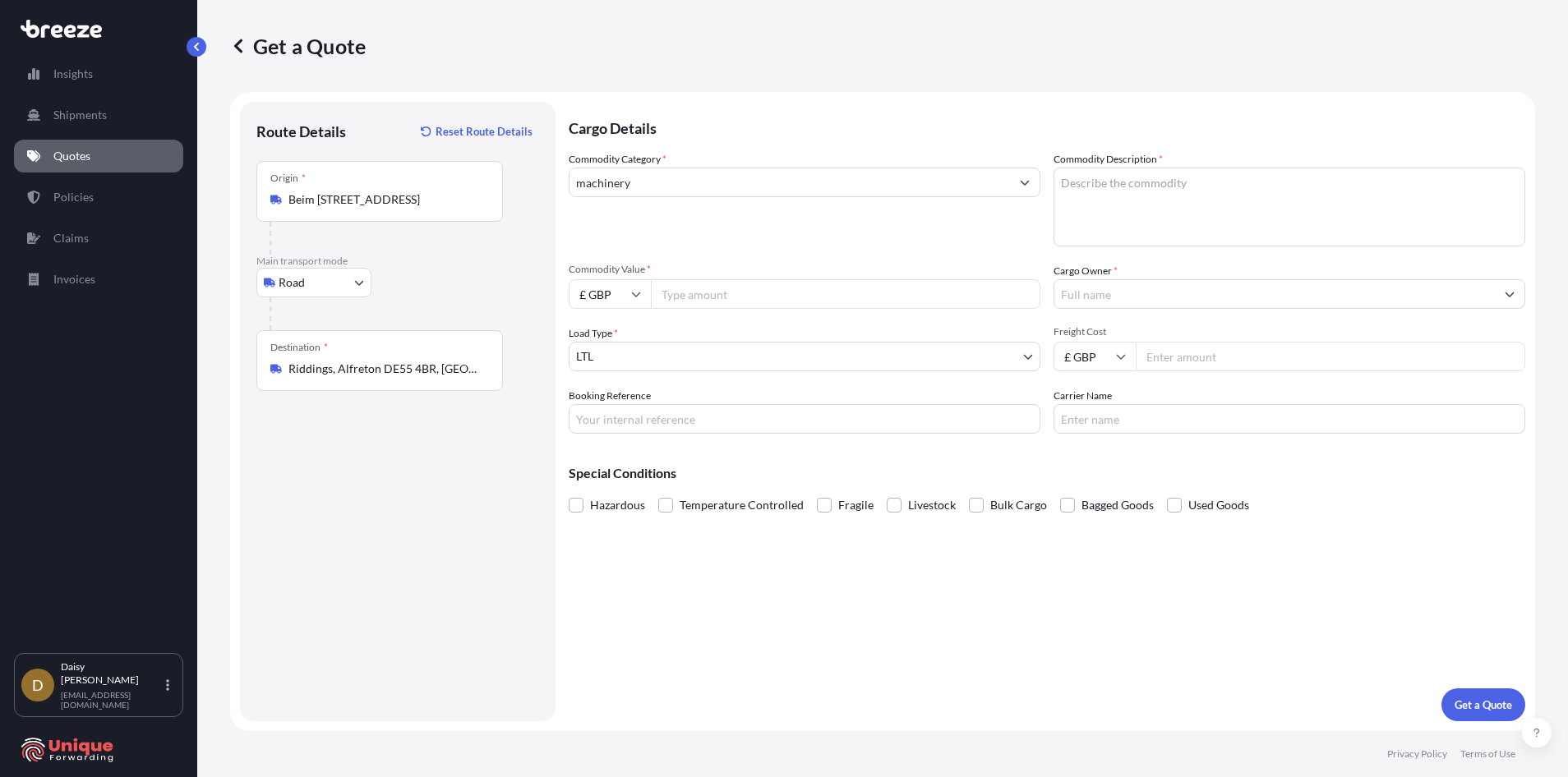
click at [625, 179] on input "machinery" at bounding box center [789, 181] width 440 height 29
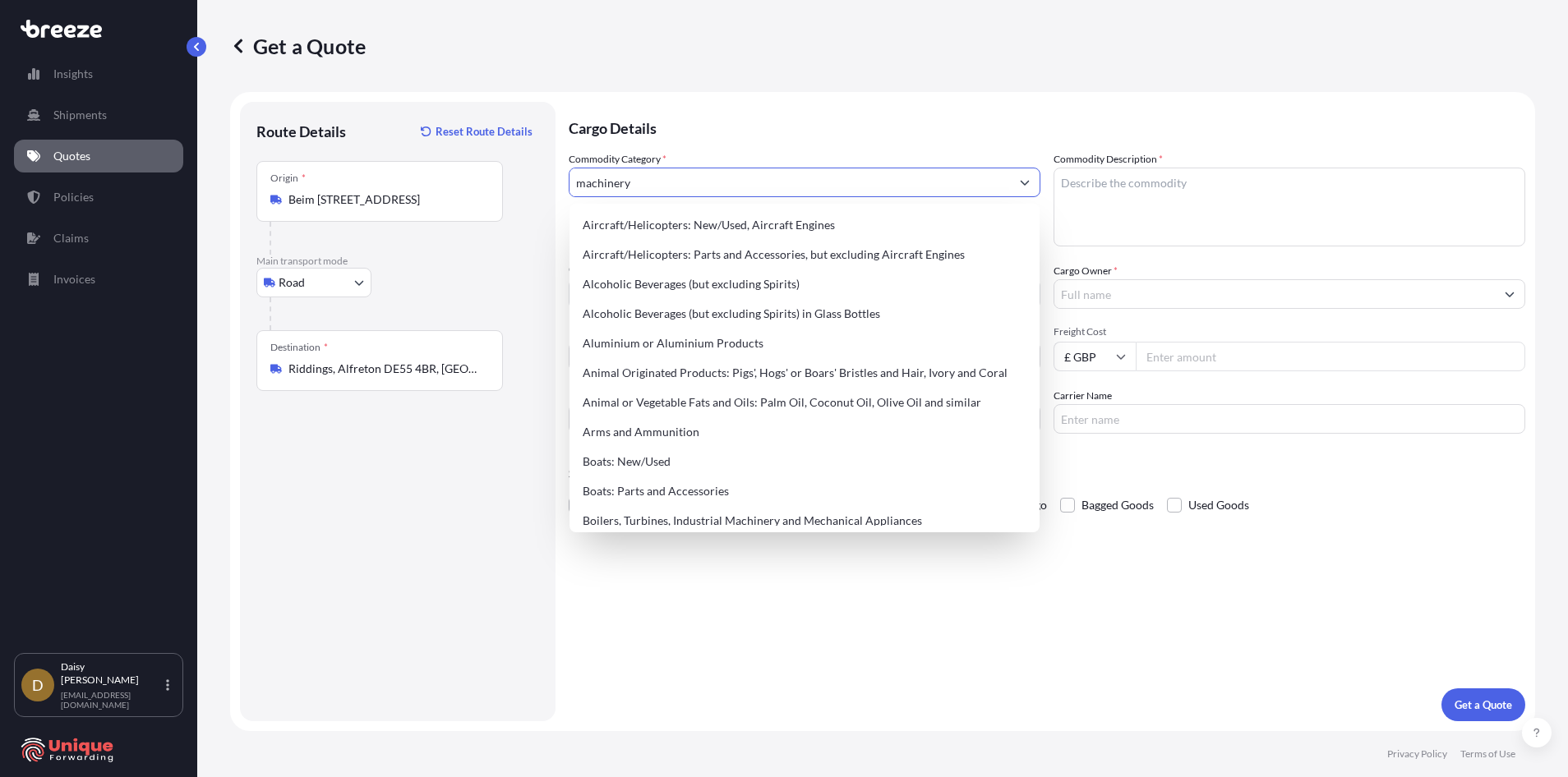
click at [636, 181] on input "machinery" at bounding box center [789, 181] width 440 height 29
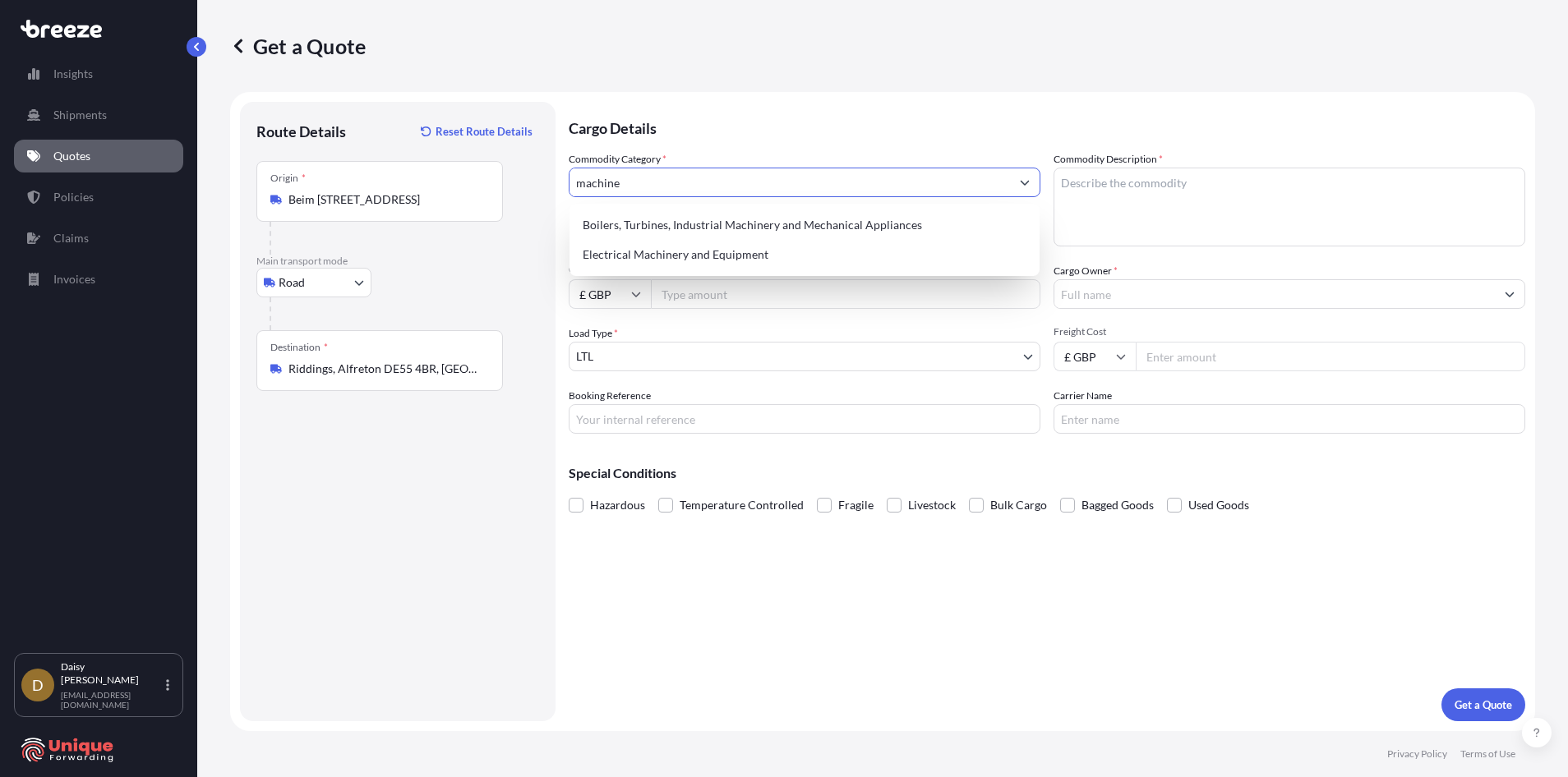
click at [635, 176] on input "machine" at bounding box center [789, 181] width 440 height 29
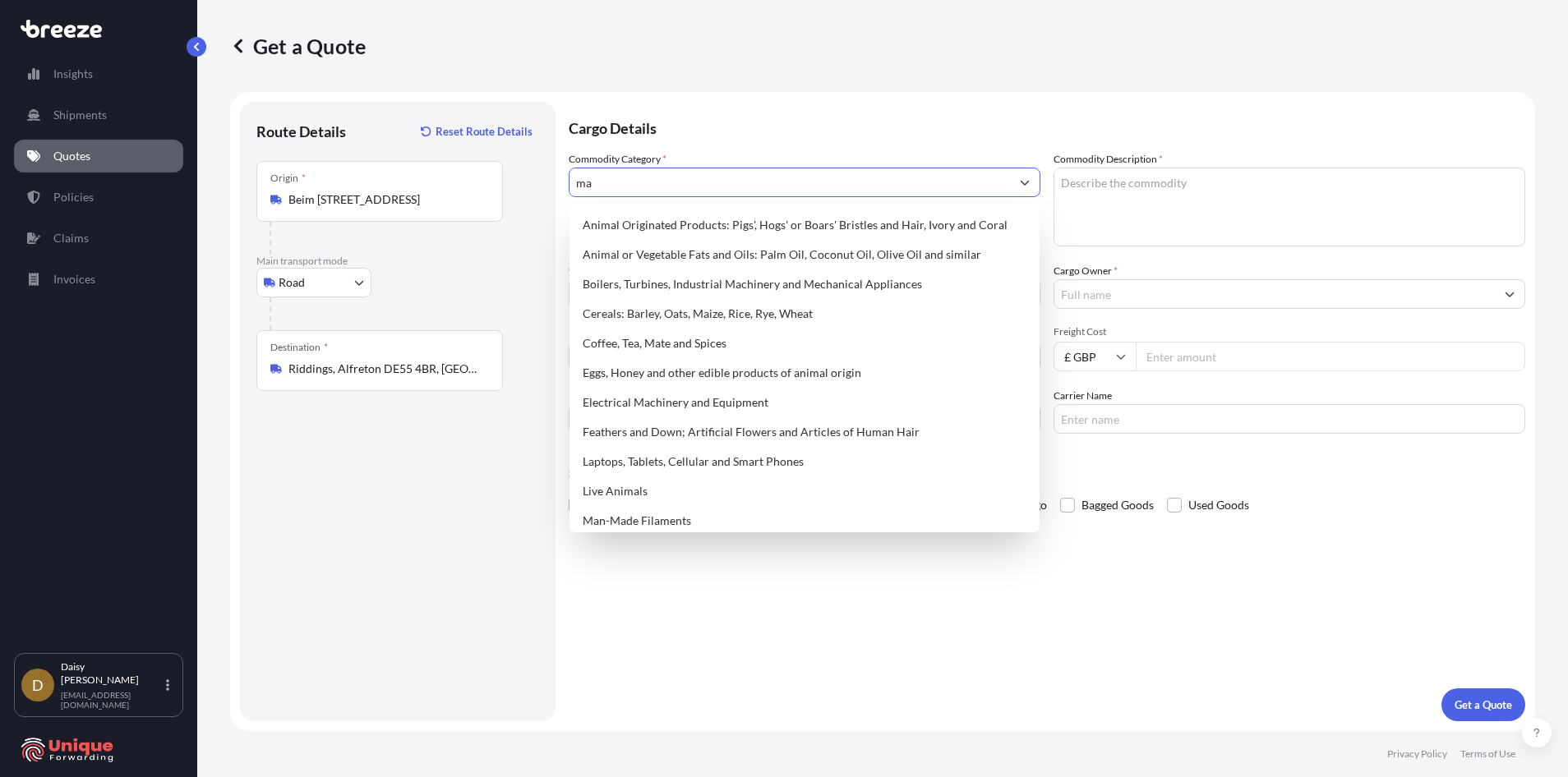
type input "m"
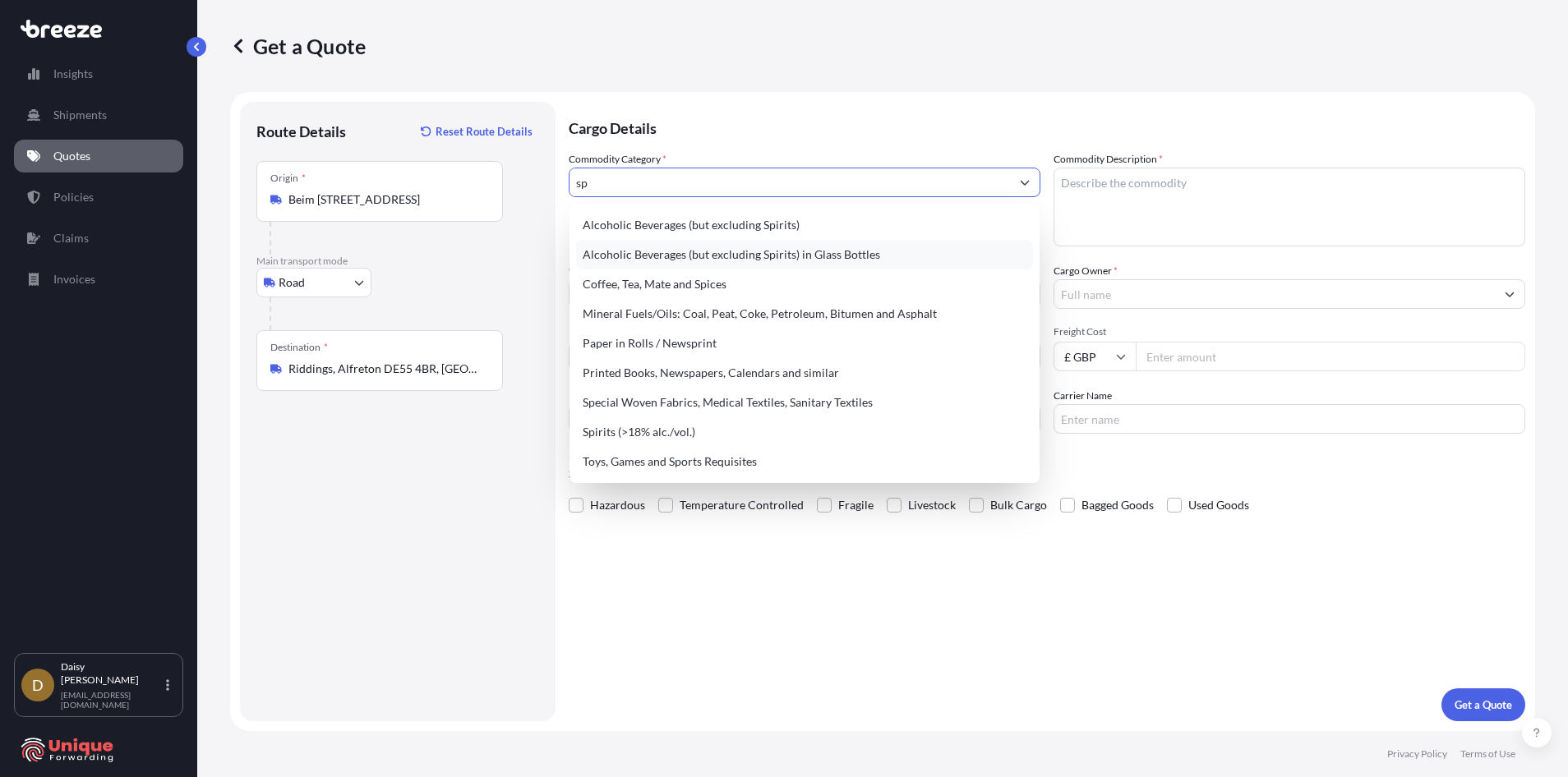
type input "s"
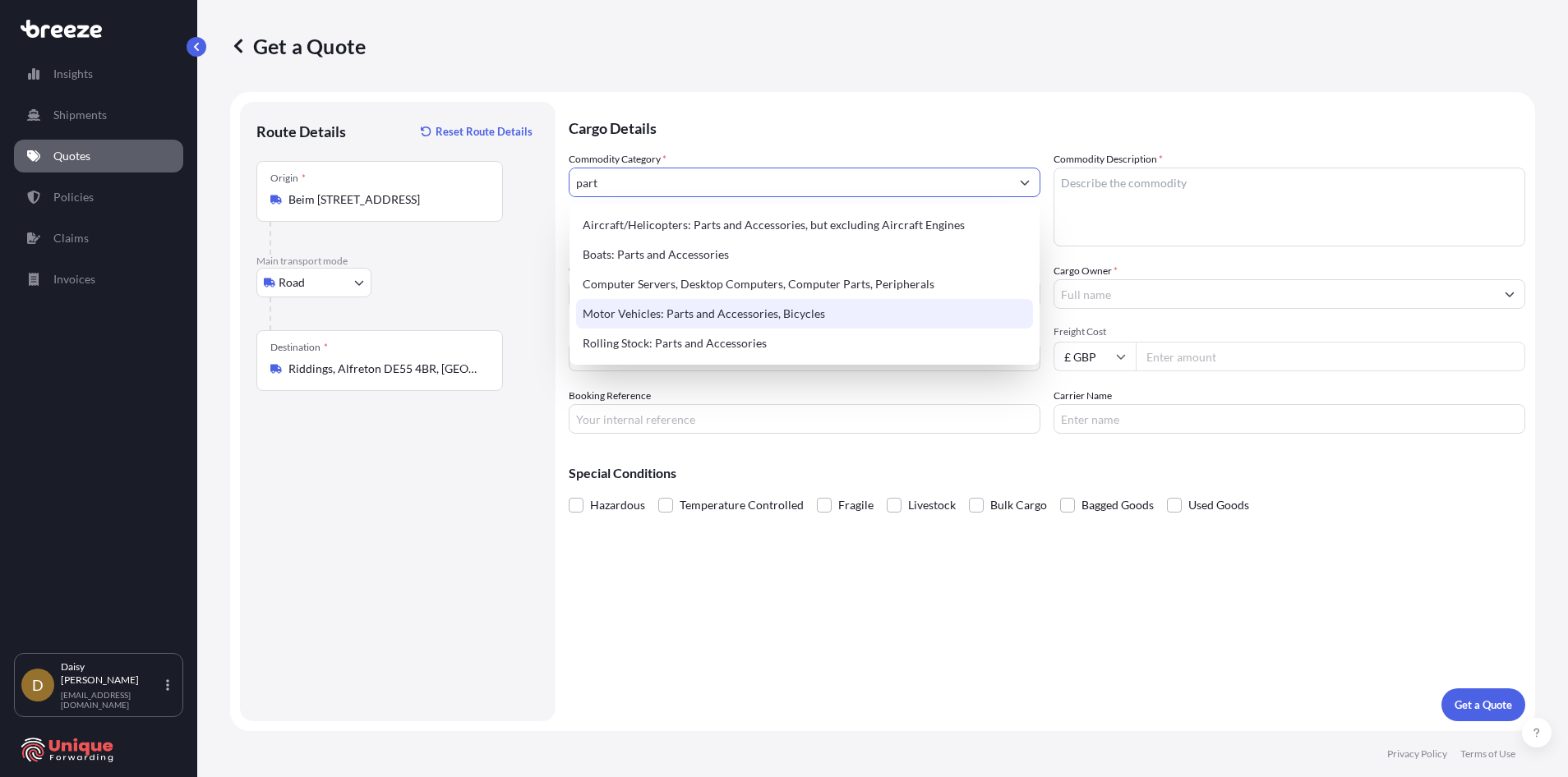
click at [660, 316] on div "Motor Vehicles: Parts and Accessories, Bicycles" at bounding box center [804, 313] width 457 height 29
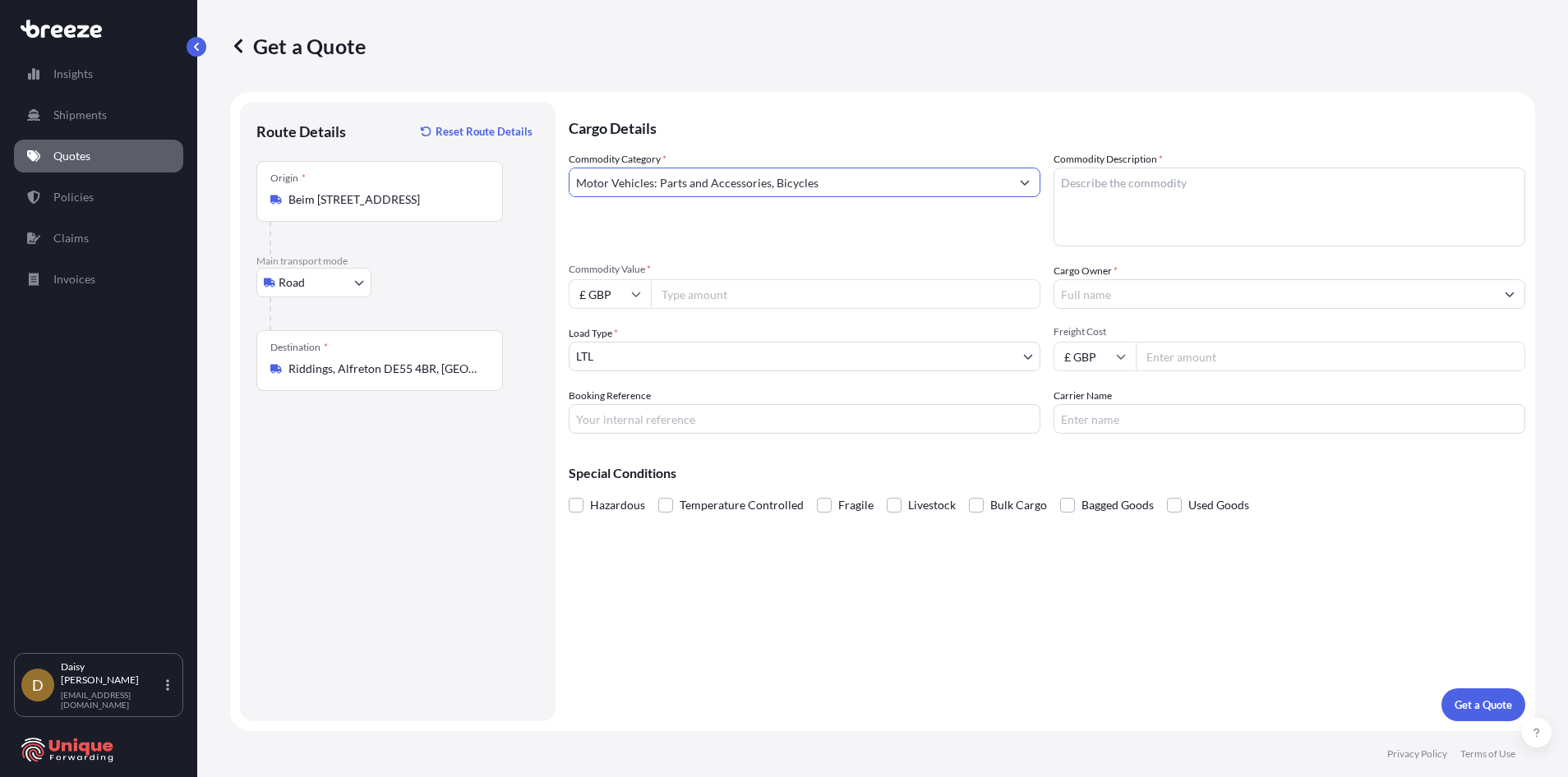
type input "Motor Vehicles: Parts and Accessories, Bicycles"
click at [737, 294] on input "Commodity Value *" at bounding box center [846, 294] width 390 height 29
click at [623, 294] on input "£ GBP" at bounding box center [609, 294] width 82 height 29
click at [621, 340] on div "€ EUR" at bounding box center [609, 339] width 69 height 31
type input "€ EUR"
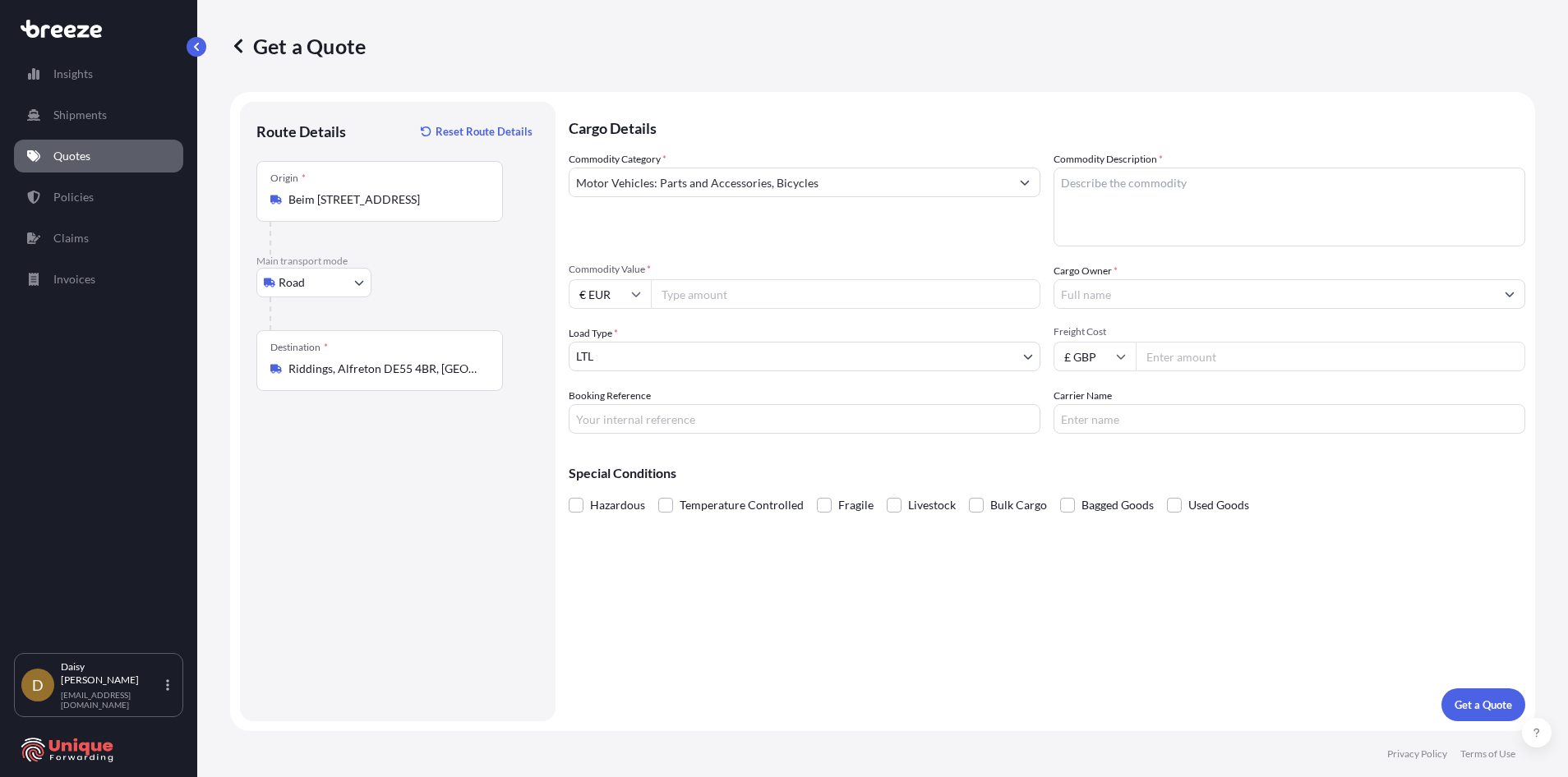
click at [735, 287] on input "Commodity Value *" at bounding box center [846, 294] width 390 height 29
click at [723, 291] on input "Commodity Value *" at bounding box center [846, 294] width 390 height 29
paste input "195238"
type input "195238"
click at [666, 375] on div "Commodity Category * Motor Vehicles: Parts and Accessories, Bicycles Commodity …" at bounding box center [1046, 292] width 956 height 282
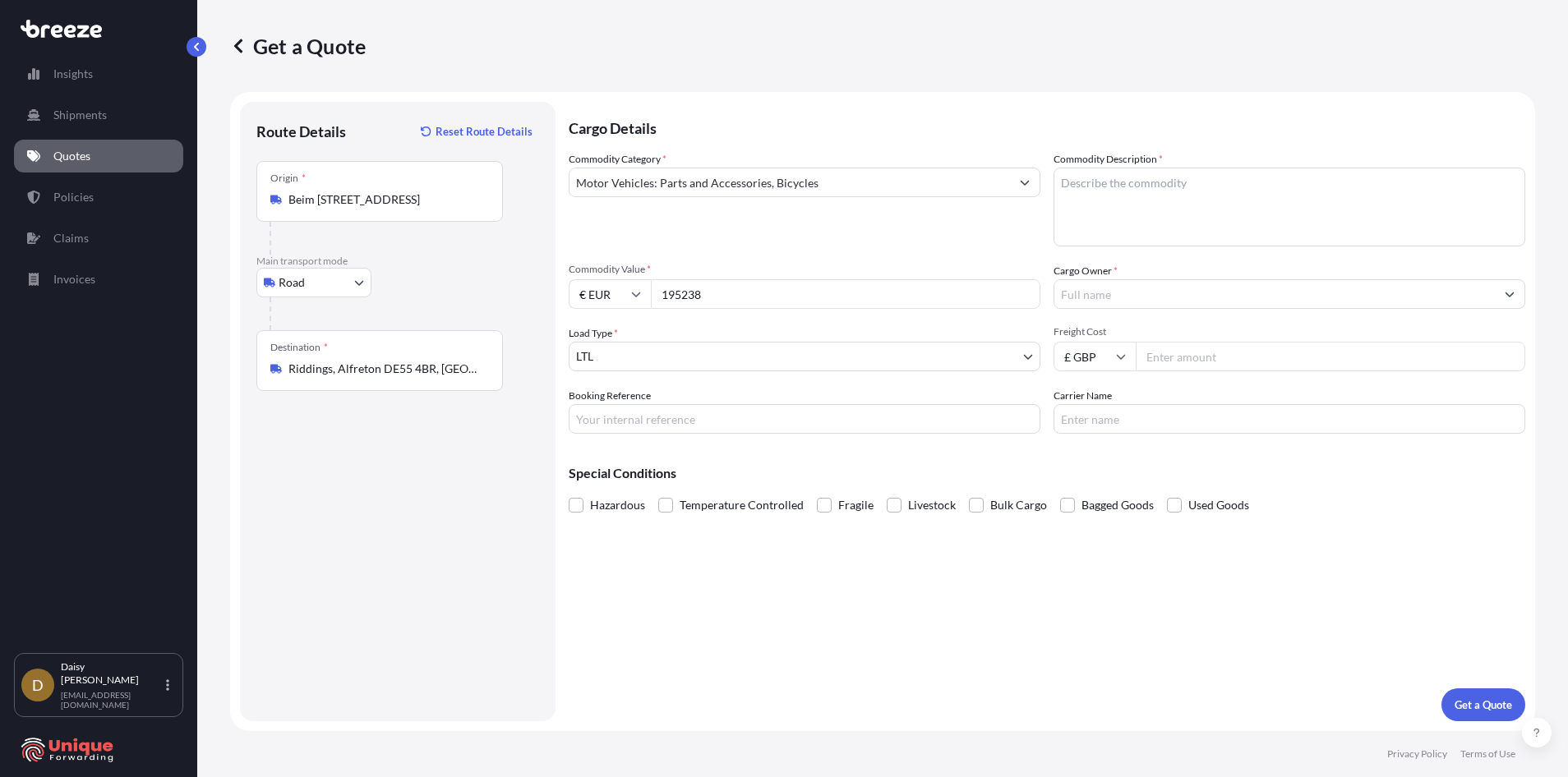
click at [664, 357] on body "Insights Shipments Quotes Policies Claims Invoices D [PERSON_NAME] [EMAIL_ADDRE…" at bounding box center [784, 388] width 1568 height 777
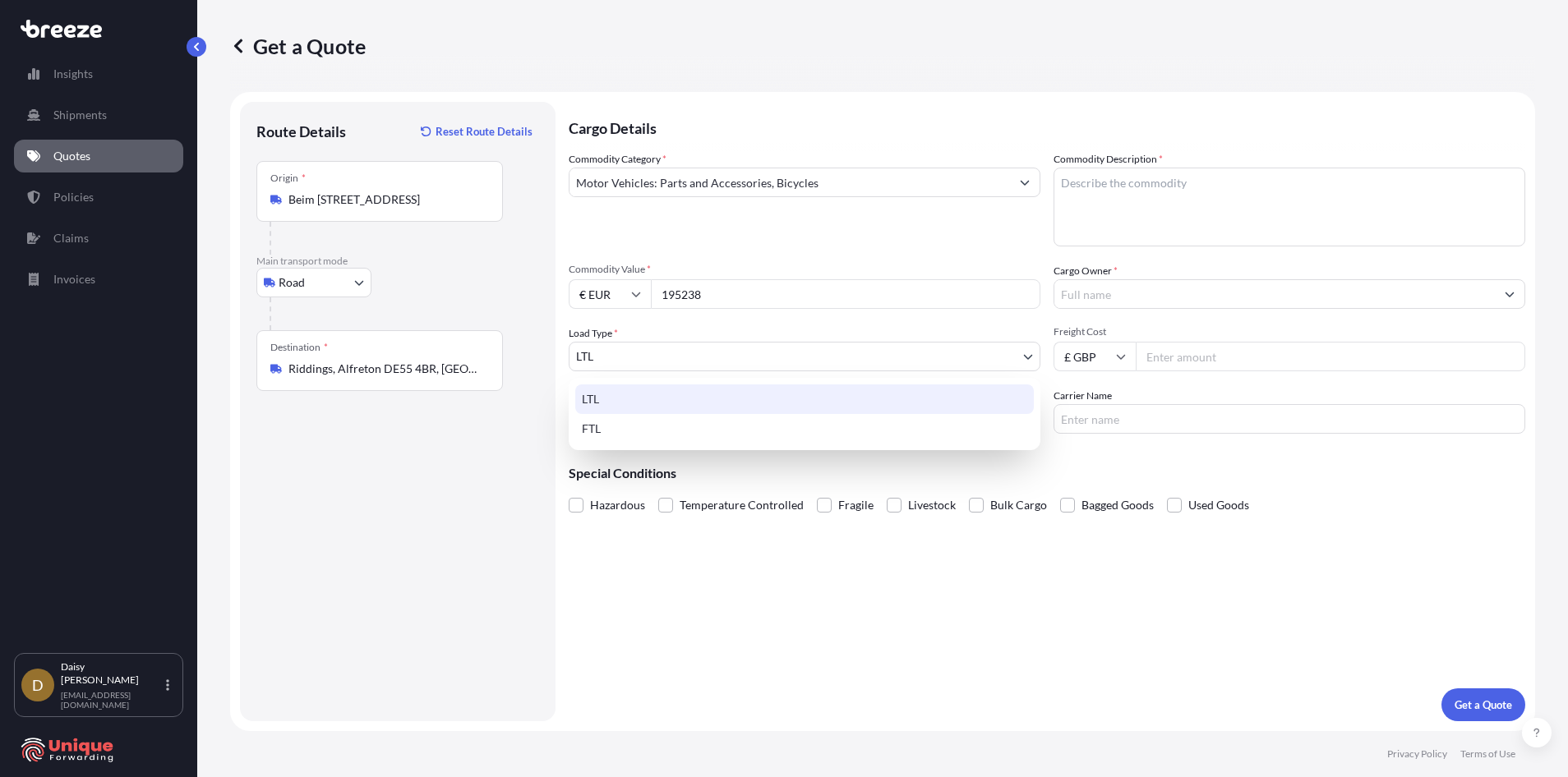
click at [649, 397] on div "LTL" at bounding box center [804, 399] width 458 height 29
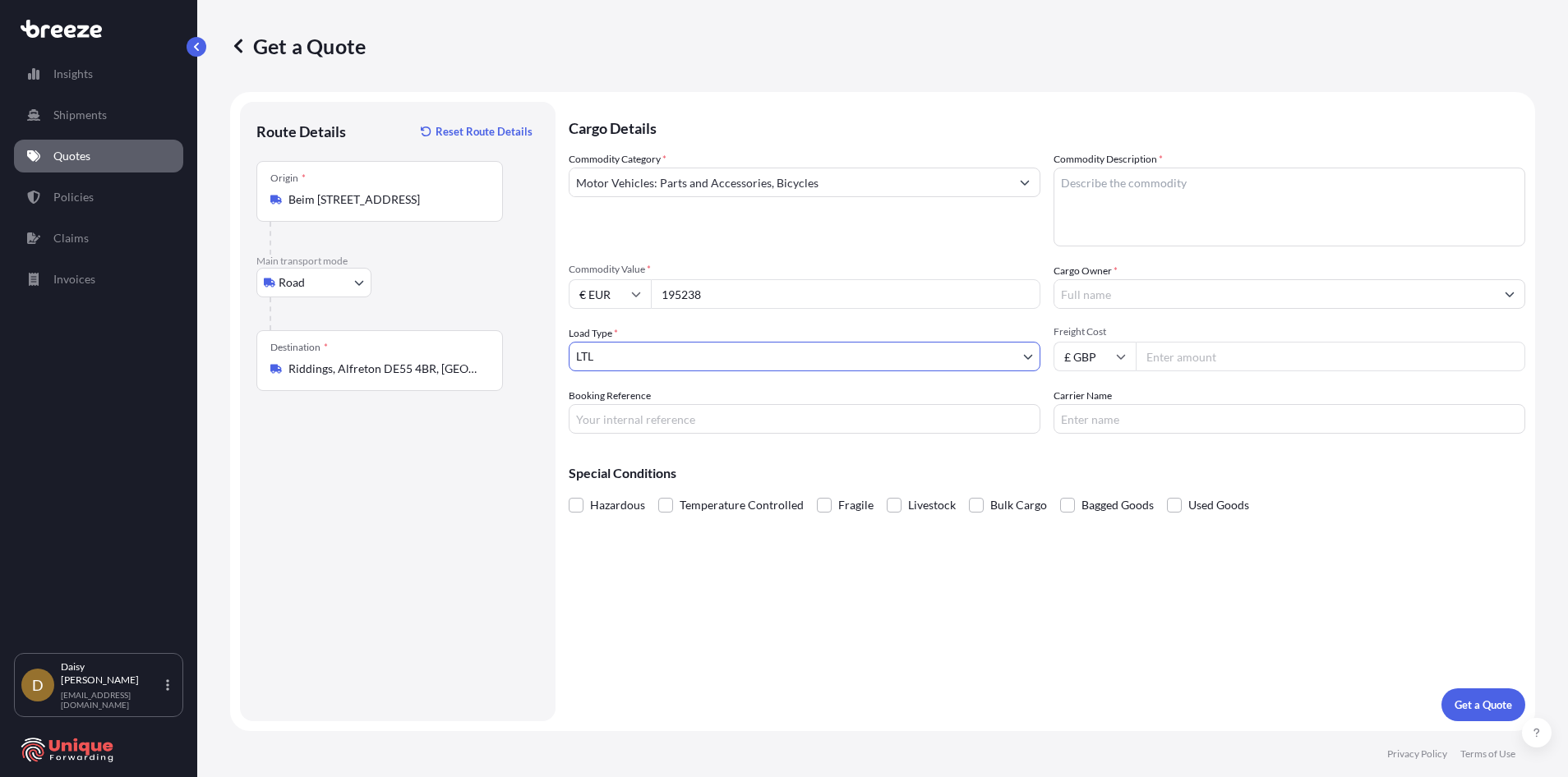
click at [587, 411] on input "Booking Reference" at bounding box center [804, 418] width 471 height 29
click at [681, 419] on input "Booking Reference" at bounding box center [804, 418] width 471 height 29
paste input "#39965"
type input "#39965"
click at [1079, 185] on textarea "Commodity Description *" at bounding box center [1290, 206] width 471 height 79
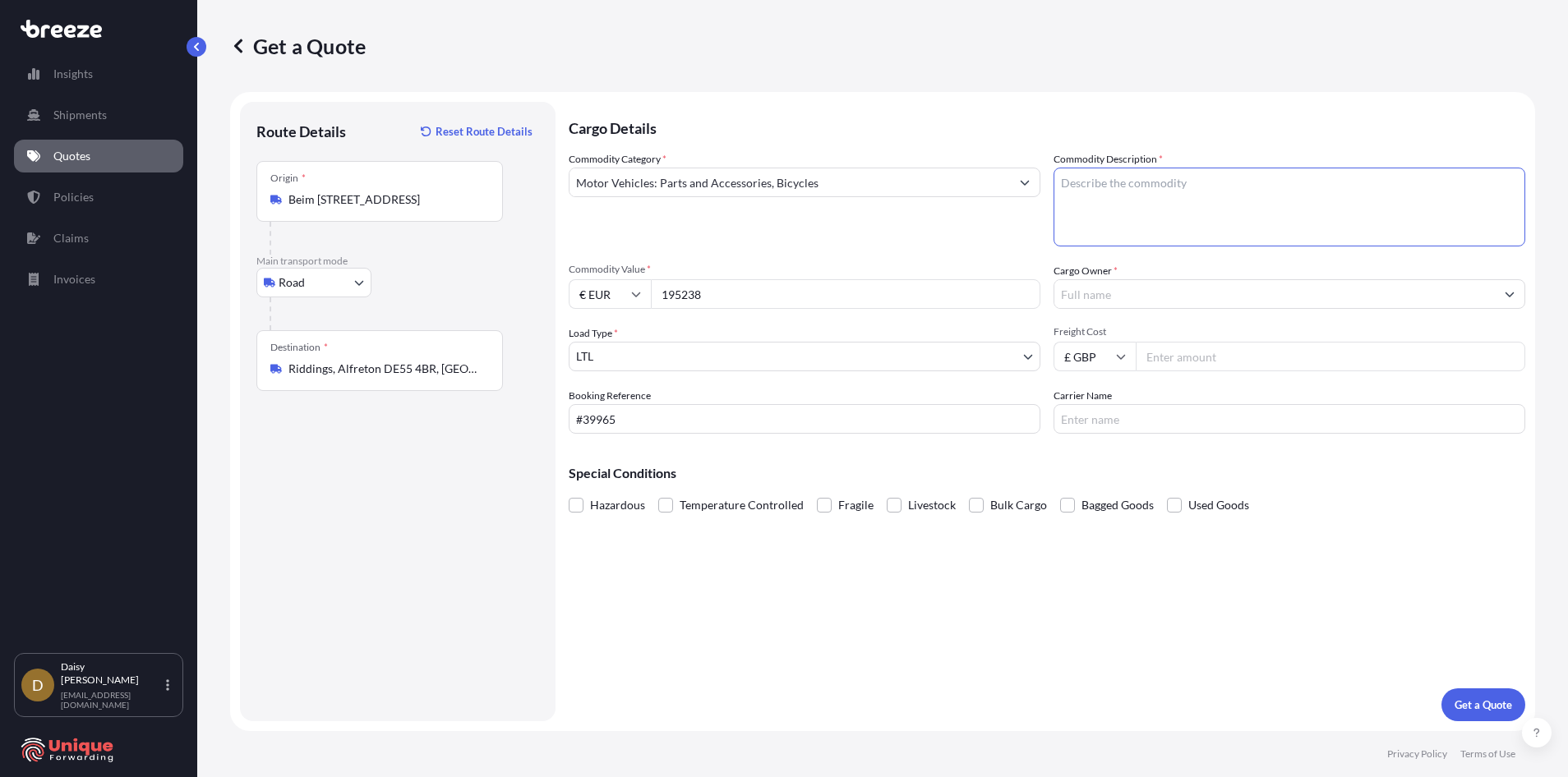
click at [1139, 200] on textarea "Commodity Description *" at bounding box center [1290, 206] width 471 height 79
paste textarea "Sprocket"
click at [1159, 215] on textarea "Sprocket" at bounding box center [1290, 206] width 471 height 79
paste textarea "Pusher PSH"
click at [1223, 185] on textarea "Sprocket Pusher PSH" at bounding box center [1290, 206] width 471 height 79
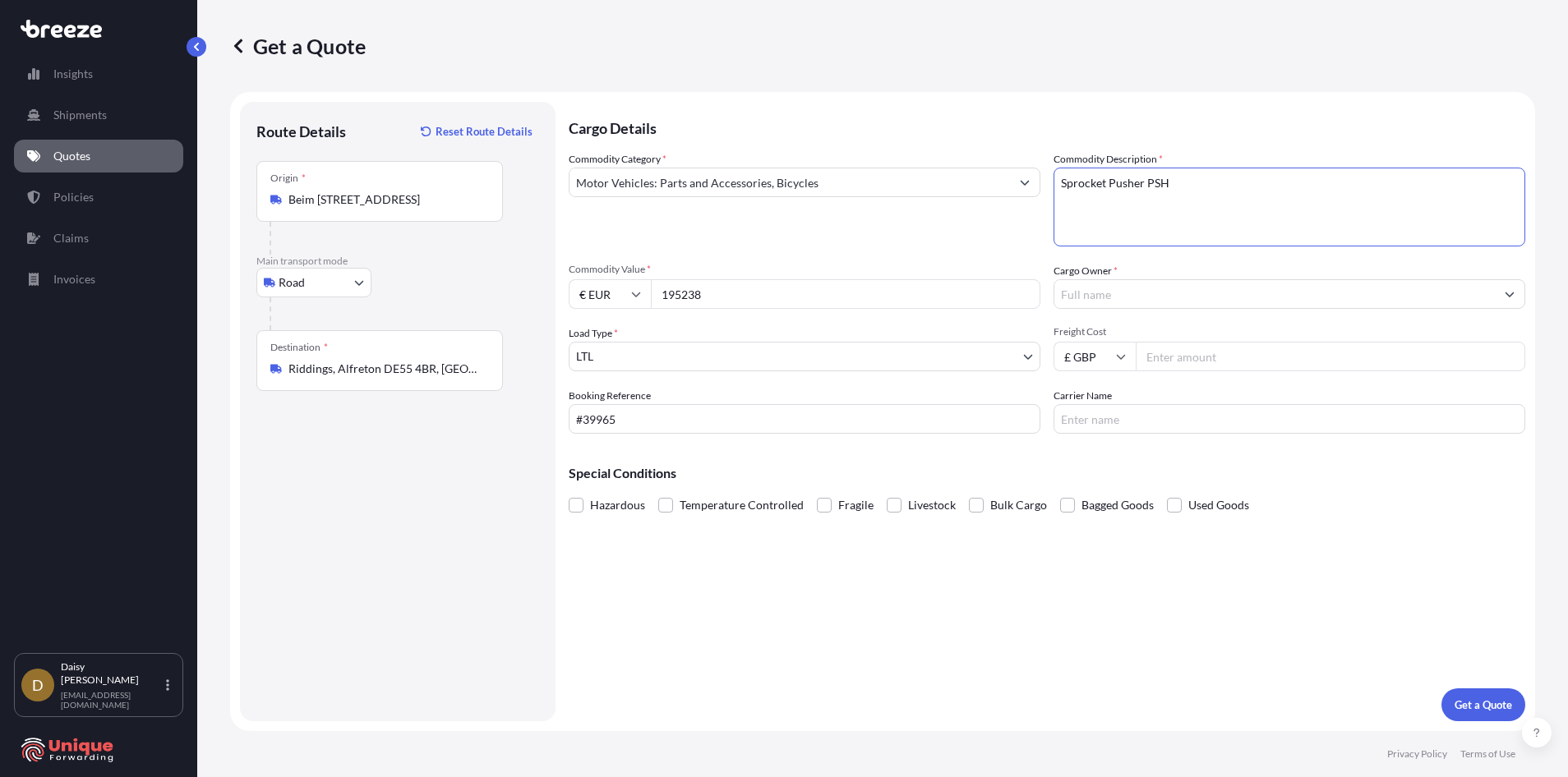
paste textarea "Clamping socket"
click at [1168, 185] on textarea "Sprocket Pusher PSHClamping socket" at bounding box center [1290, 206] width 471 height 79
click at [1296, 184] on textarea "Sprocket Pusher PSH Clamping socket" at bounding box center [1290, 206] width 471 height 79
paste textarea "Puck"
click at [1252, 184] on textarea "Sprocket Pusher PSH Clamping socketPuck" at bounding box center [1290, 206] width 471 height 79
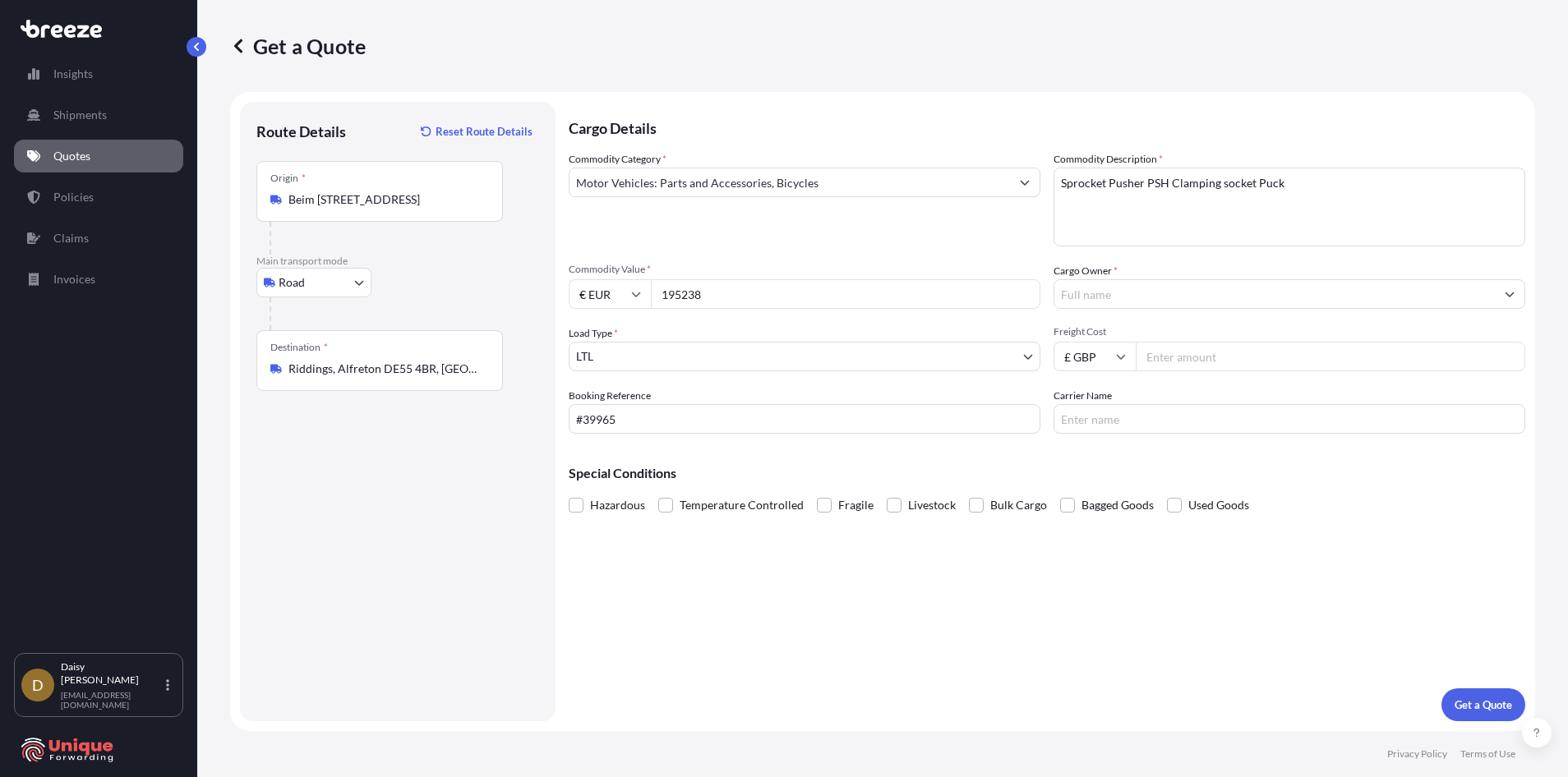
click at [1305, 185] on textarea "Sprocket Pusher PSH Clamping socket Puck" at bounding box center [1290, 206] width 471 height 79
paste textarea "Wheel D"
type textarea "Sprocket Pusher PSH Clamping socket Puck Wheel D"
click at [1119, 307] on input "Cargo Owner *" at bounding box center [1273, 294] width 440 height 29
click at [1164, 221] on textarea "Sprocket Pusher PSH Clamping socket Puck Wheel D" at bounding box center [1290, 206] width 471 height 79
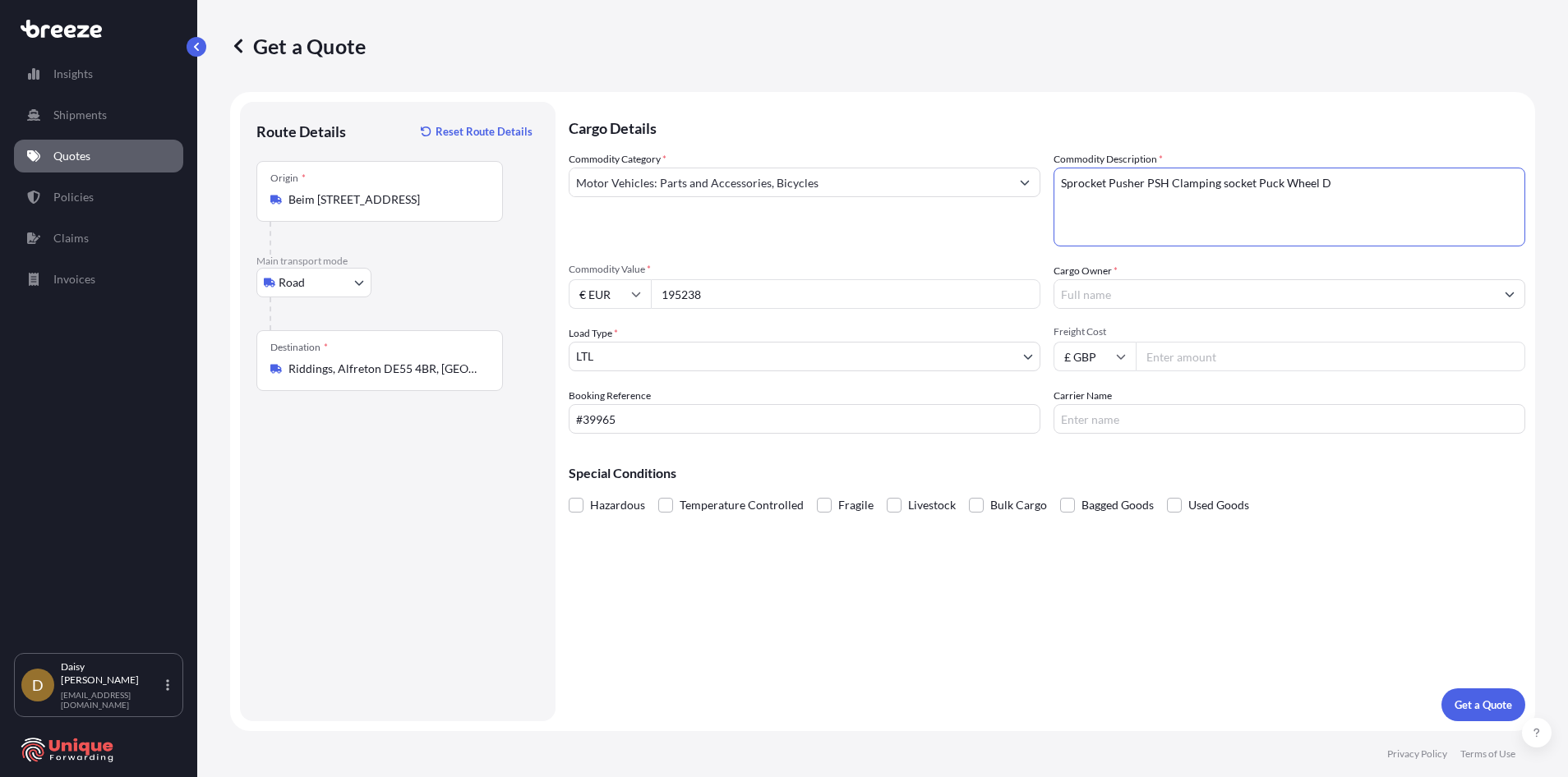
click at [1128, 306] on input "Cargo Owner *" at bounding box center [1273, 294] width 440 height 29
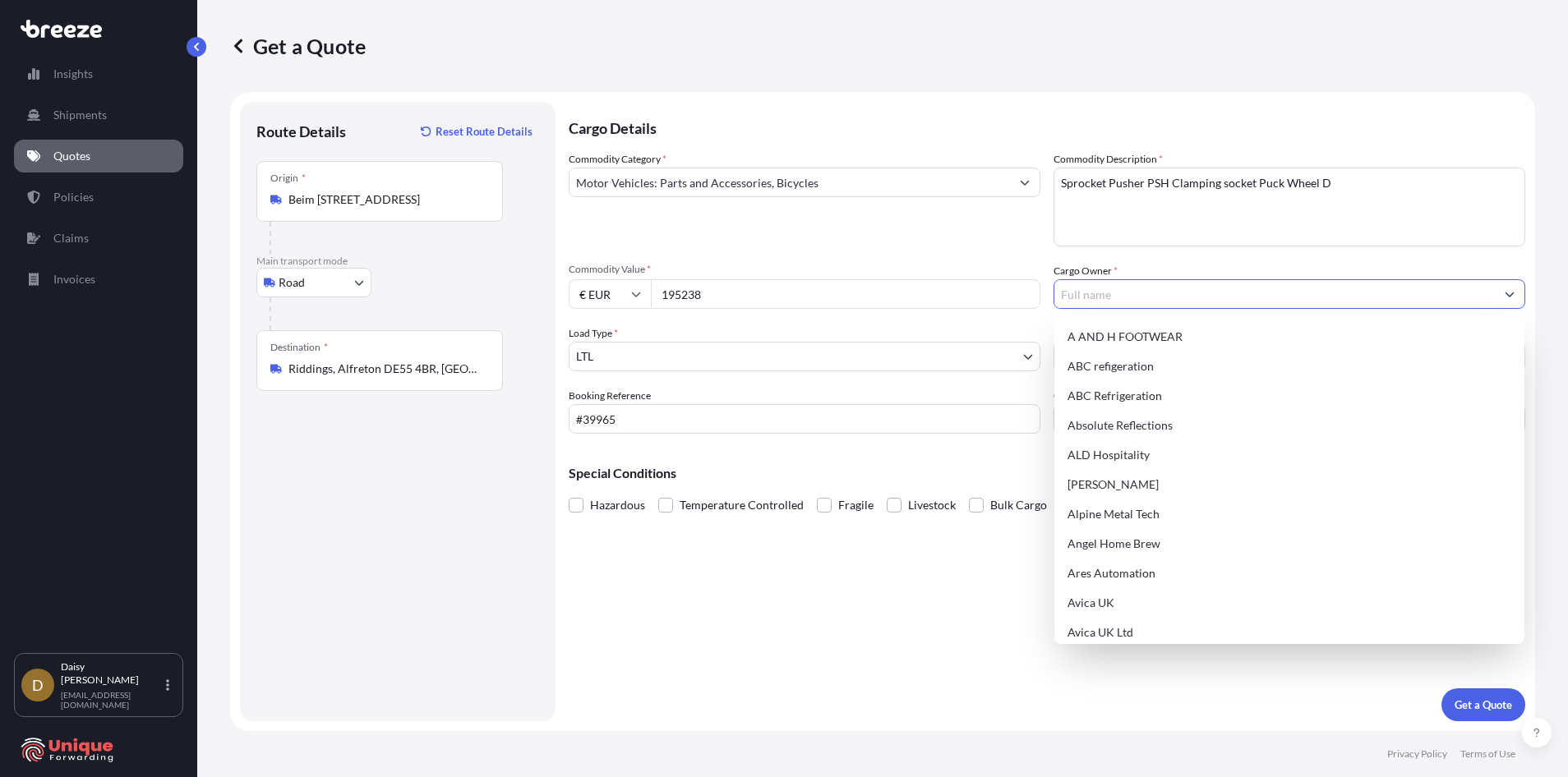
paste input "Traks Limited"
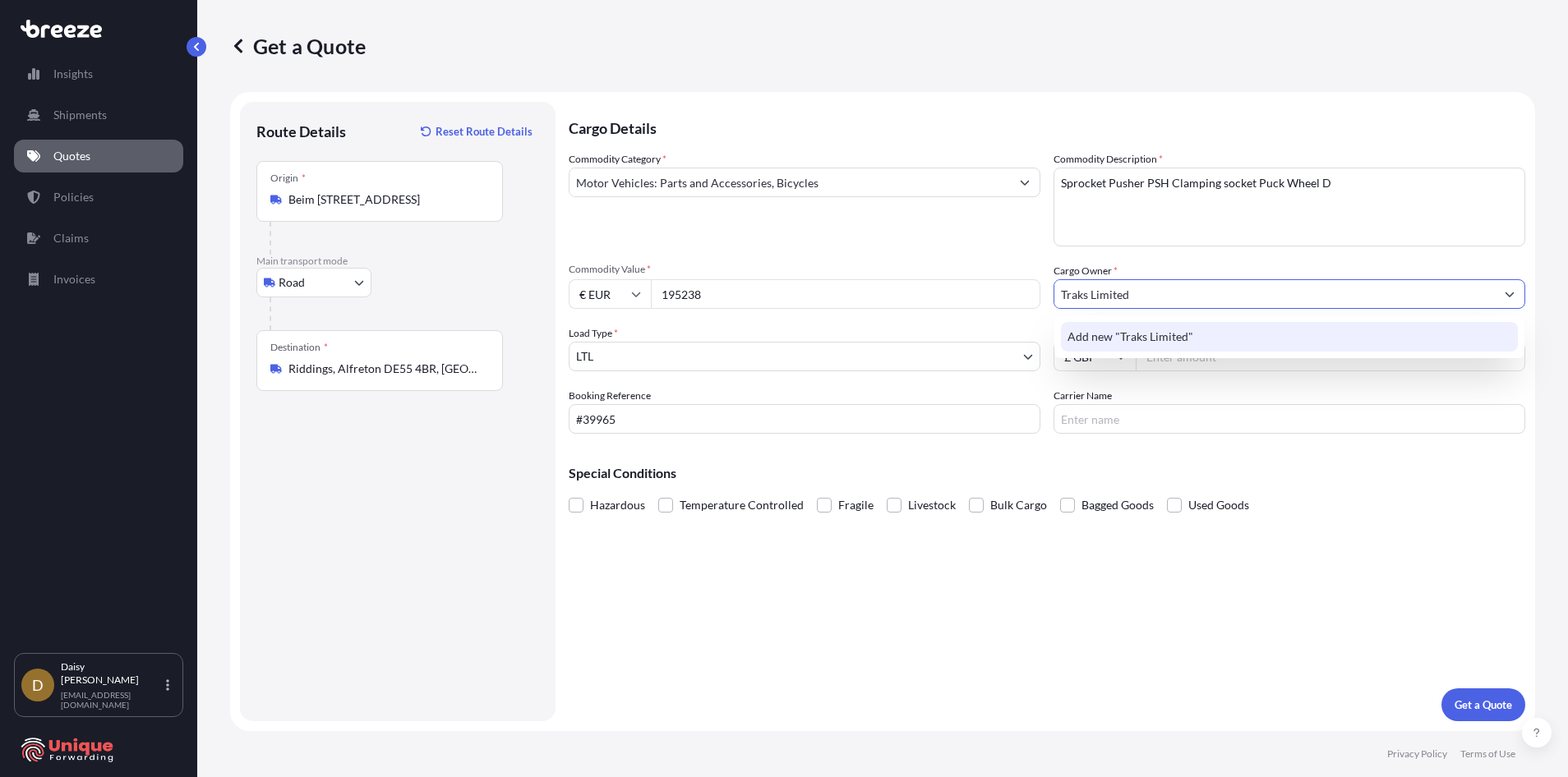
click at [1169, 337] on span "Add new "Traks Limited"" at bounding box center [1130, 336] width 125 height 16
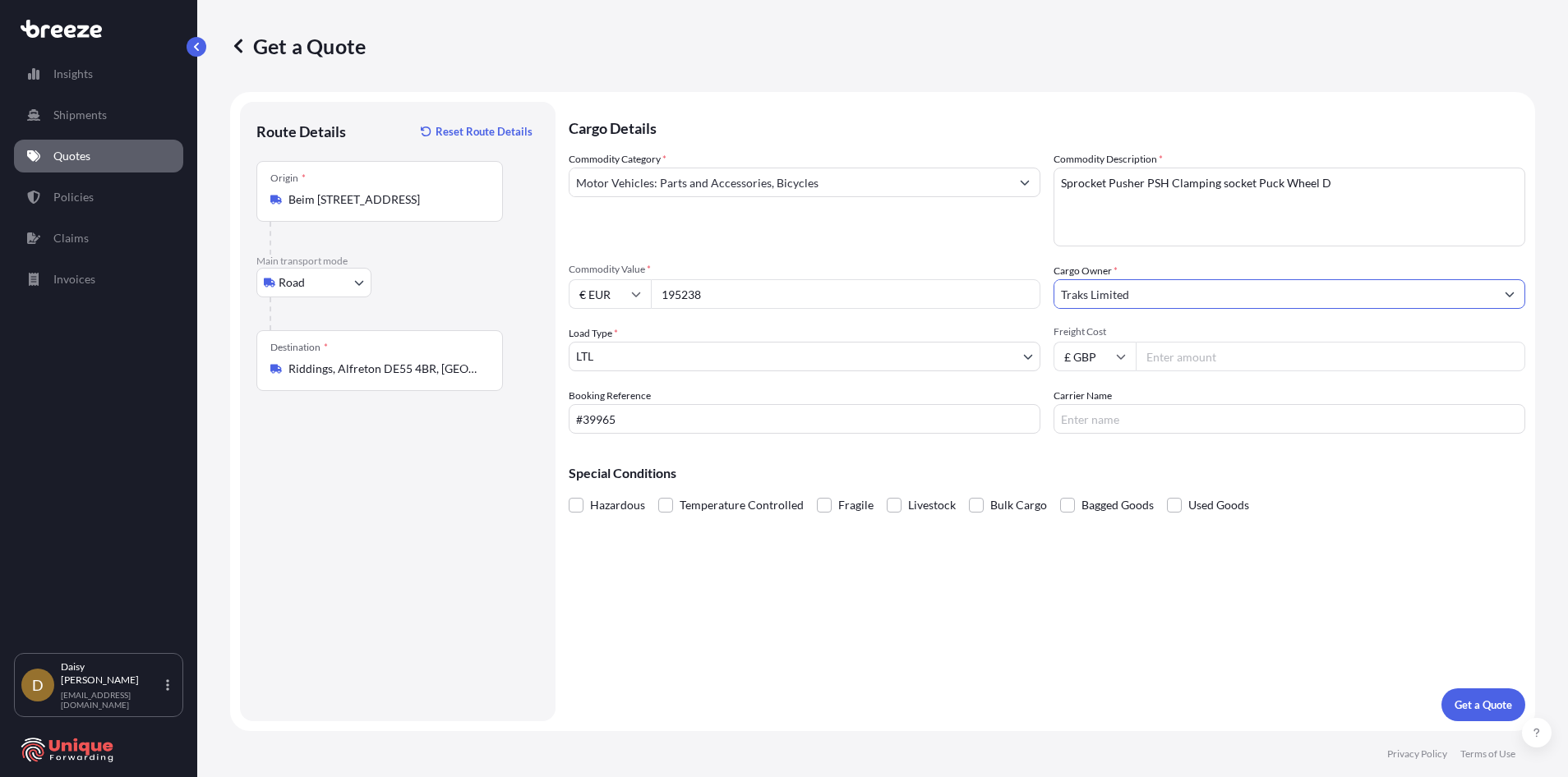
type input "Traks Limited"
click at [1212, 367] on input "Freight Cost" at bounding box center [1330, 356] width 390 height 29
type input "290"
drag, startPoint x: 1202, startPoint y: 352, endPoint x: 1023, endPoint y: 325, distance: 181.0
click at [1023, 325] on div "Commodity Category * Motor Vehicles: Parts and Accessories, Bicycles Commodity …" at bounding box center [1046, 292] width 956 height 282
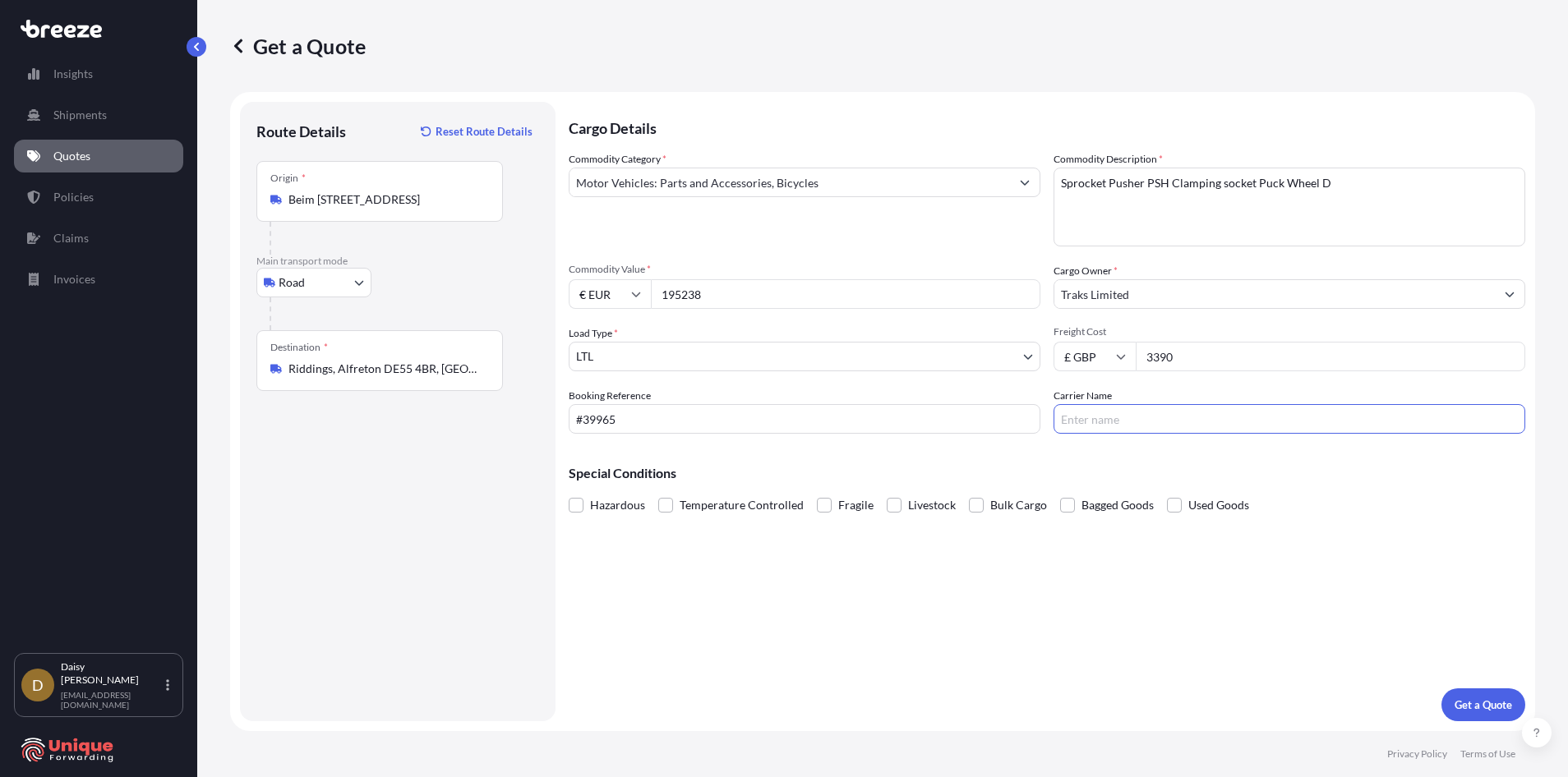
click at [1142, 426] on input "Carrier Name" at bounding box center [1290, 418] width 471 height 29
click at [1153, 355] on input "3390" at bounding box center [1330, 356] width 390 height 29
type input "390"
click at [1149, 433] on input "Carrier Name" at bounding box center [1290, 418] width 471 height 29
type input "Freight Port"
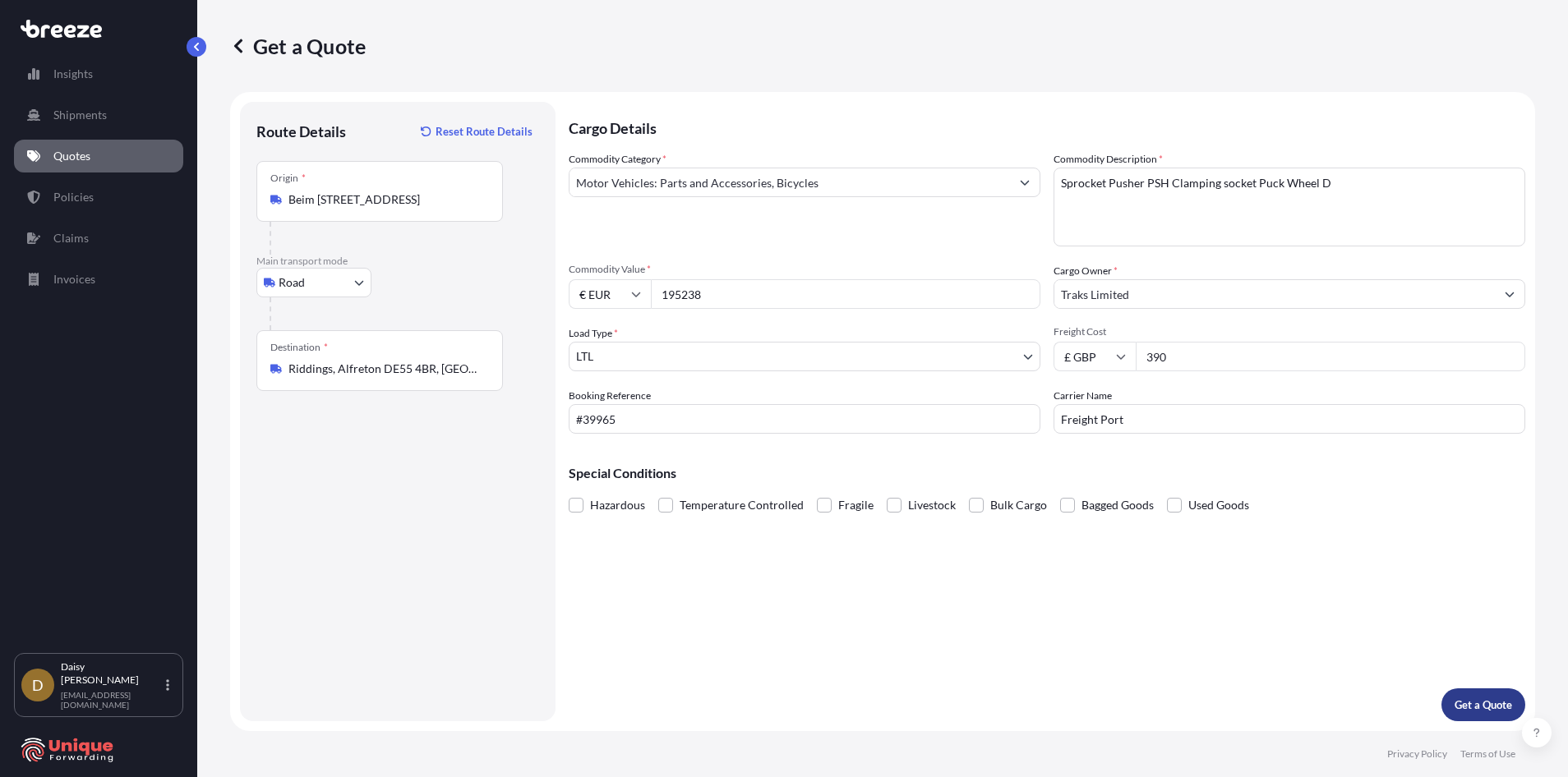
click at [1495, 696] on p "Get a Quote" at bounding box center [1482, 704] width 58 height 16
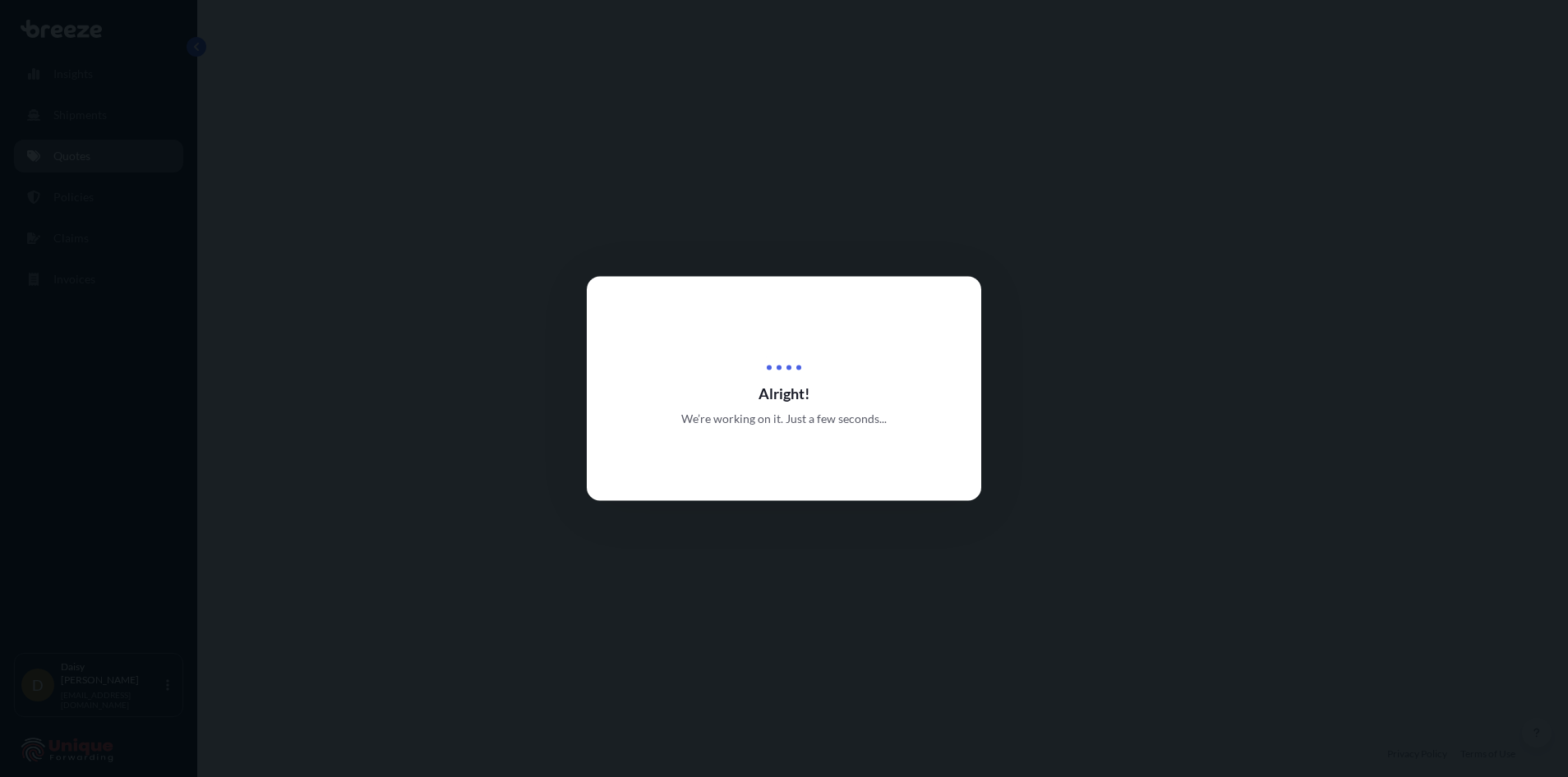
select select "Road"
select select "1"
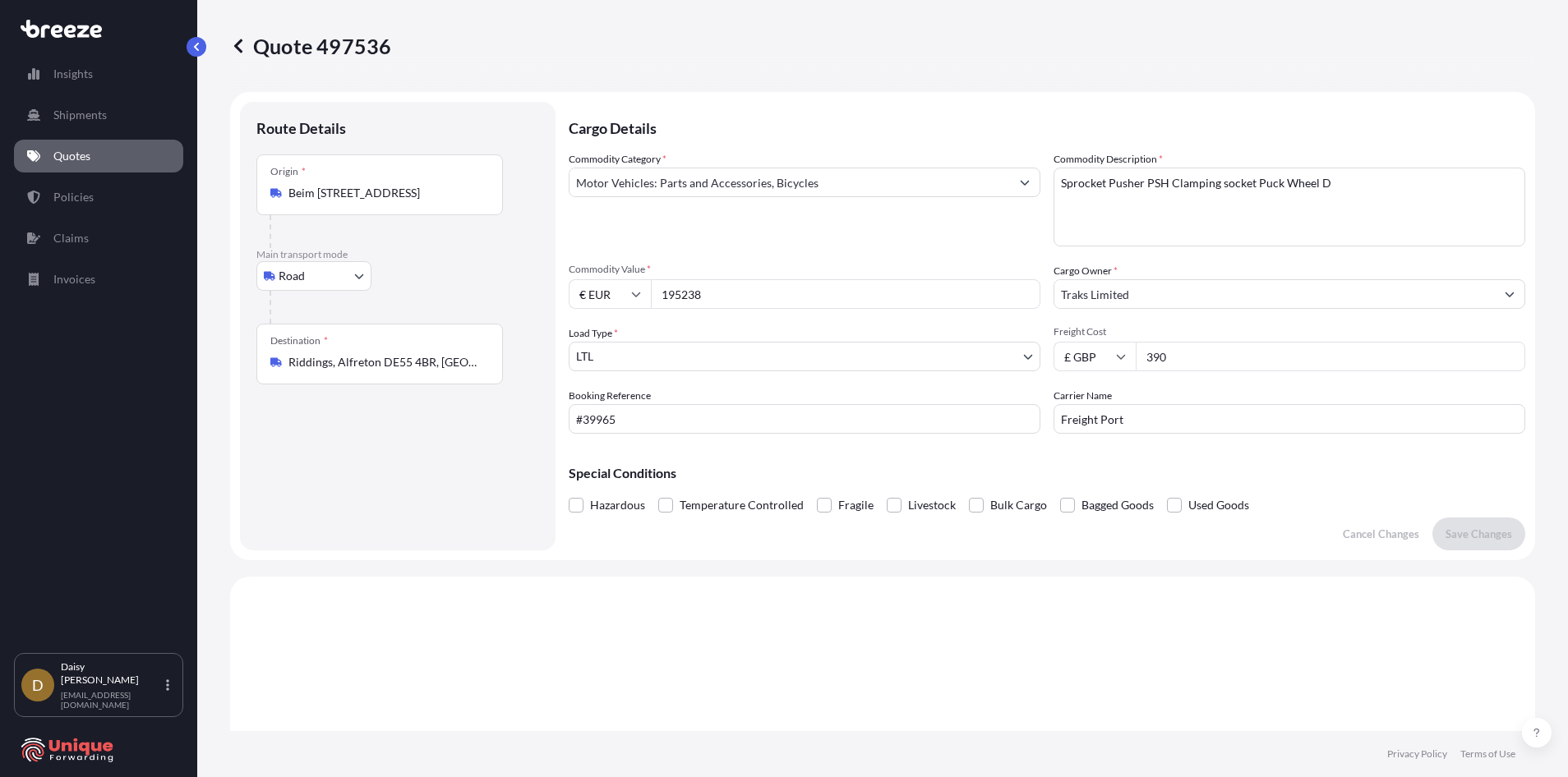
click at [667, 294] on input "195238" at bounding box center [846, 294] width 390 height 29
click at [676, 294] on input "195238" at bounding box center [846, 294] width 390 height 29
click at [693, 294] on input "195238" at bounding box center [846, 294] width 390 height 29
type input "1952.38"
click at [1450, 534] on p "Save Changes" at bounding box center [1479, 533] width 67 height 16
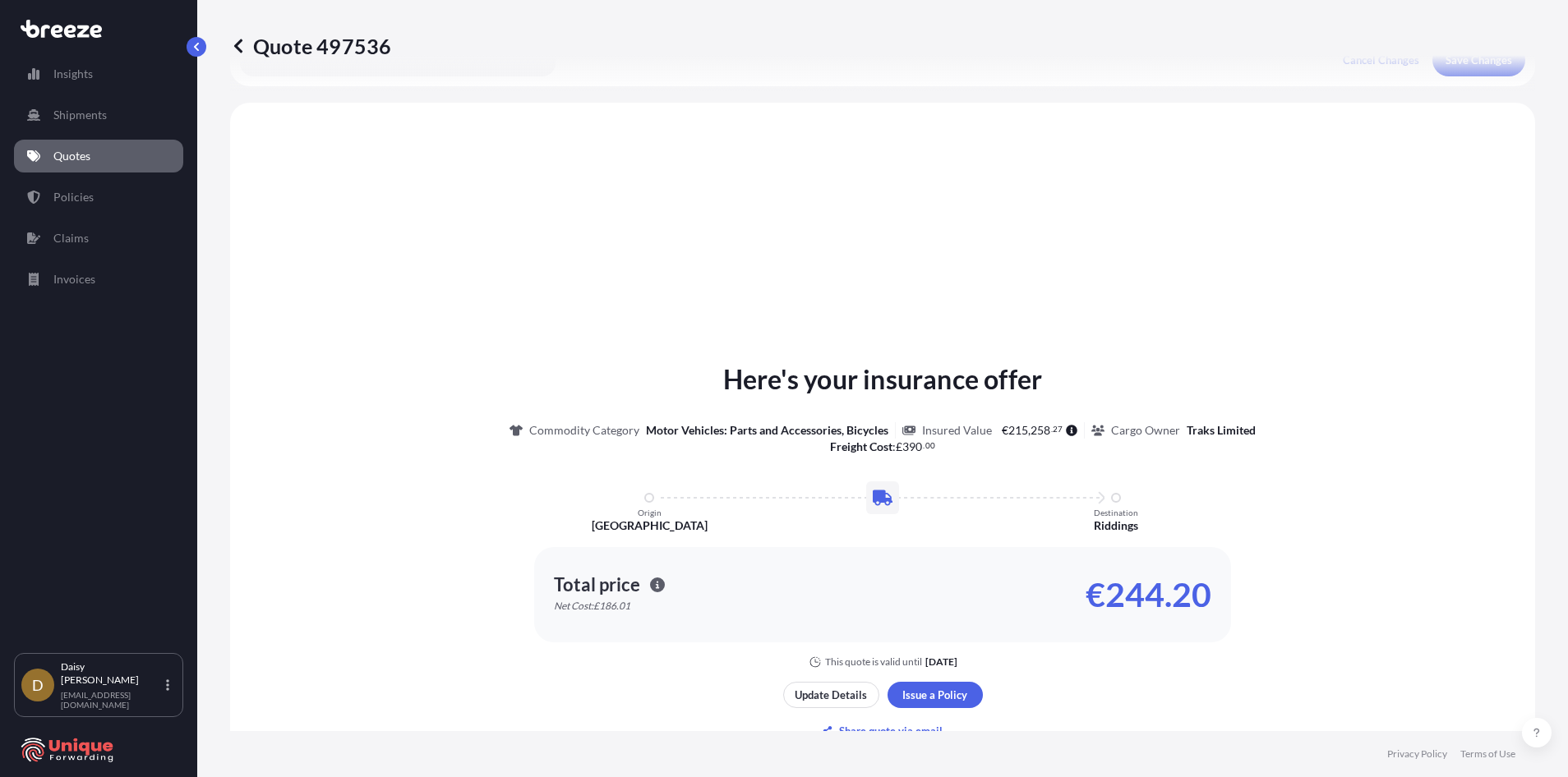
scroll to position [495, 0]
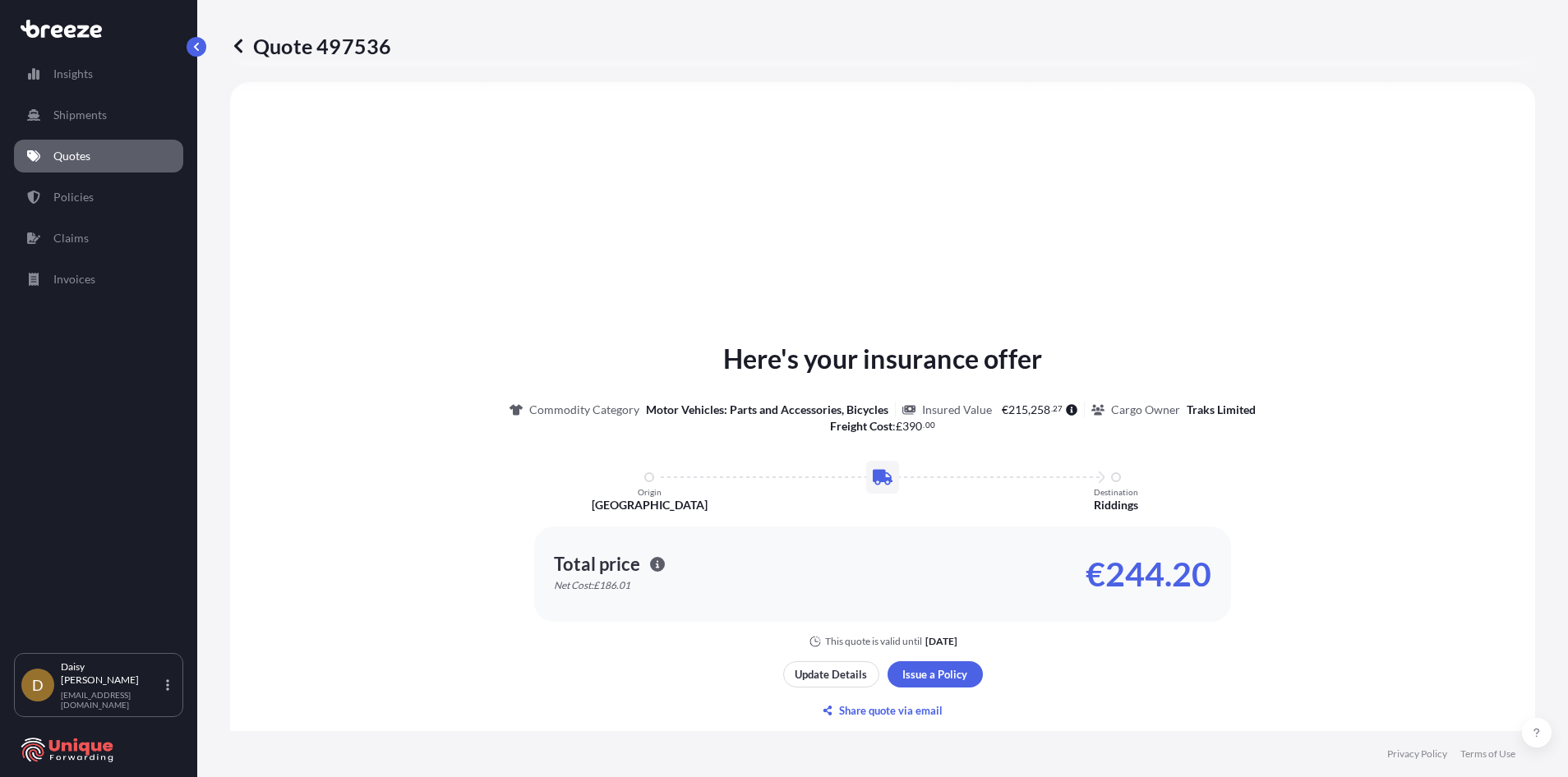
select select "Road"
select select "1"
drag, startPoint x: 1096, startPoint y: 574, endPoint x: 1229, endPoint y: 593, distance: 134.4
click at [1229, 593] on div "Here's your insurance offer Commodity Category Motor Vehicles: Parts and Access…" at bounding box center [882, 493] width 1259 height 309
copy p "€40.50"
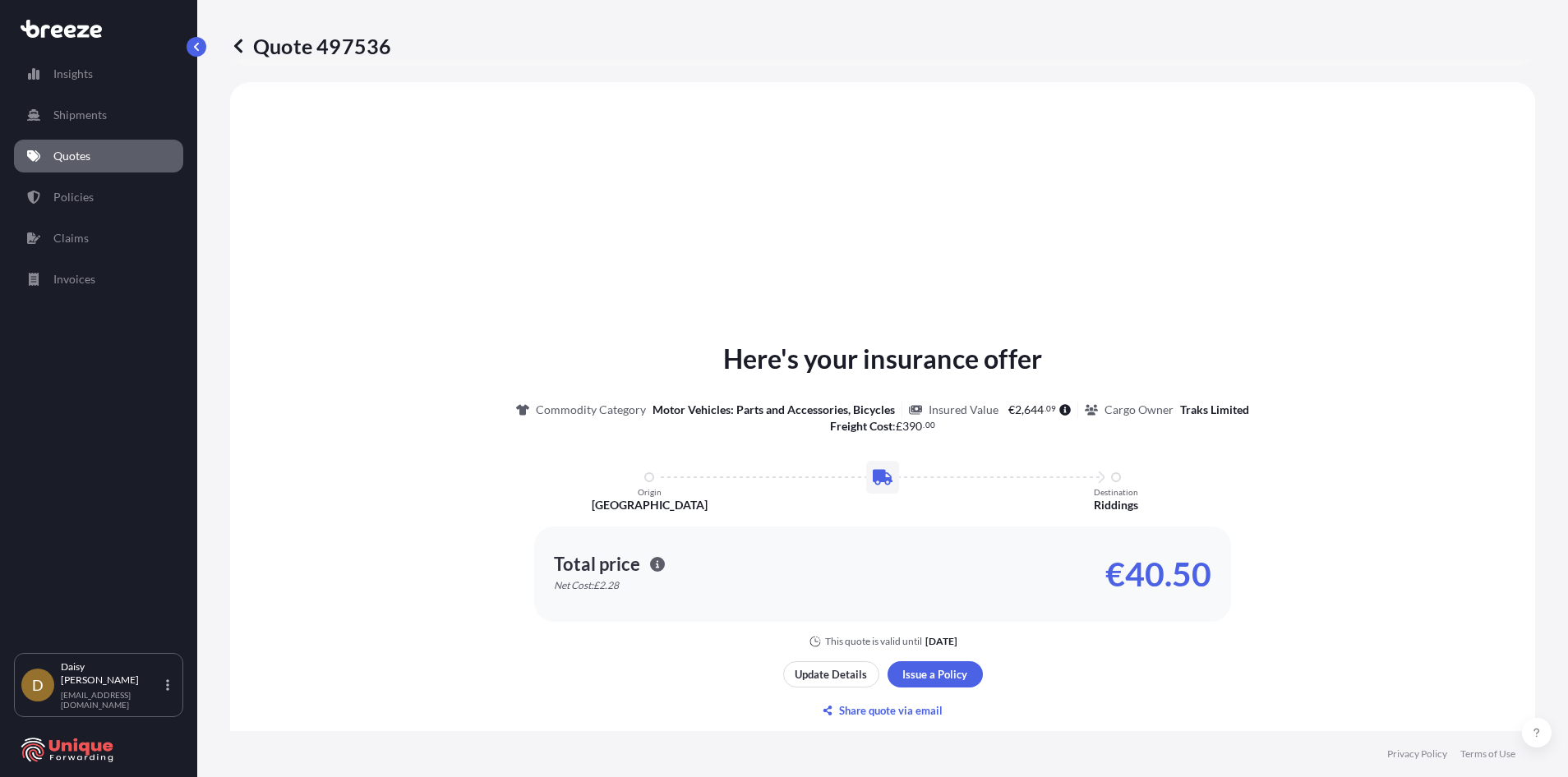
click at [581, 232] on div "Here's your insurance offer Commodity Category Motor Vehicles: Parts and Access…" at bounding box center [882, 532] width 1259 height 853
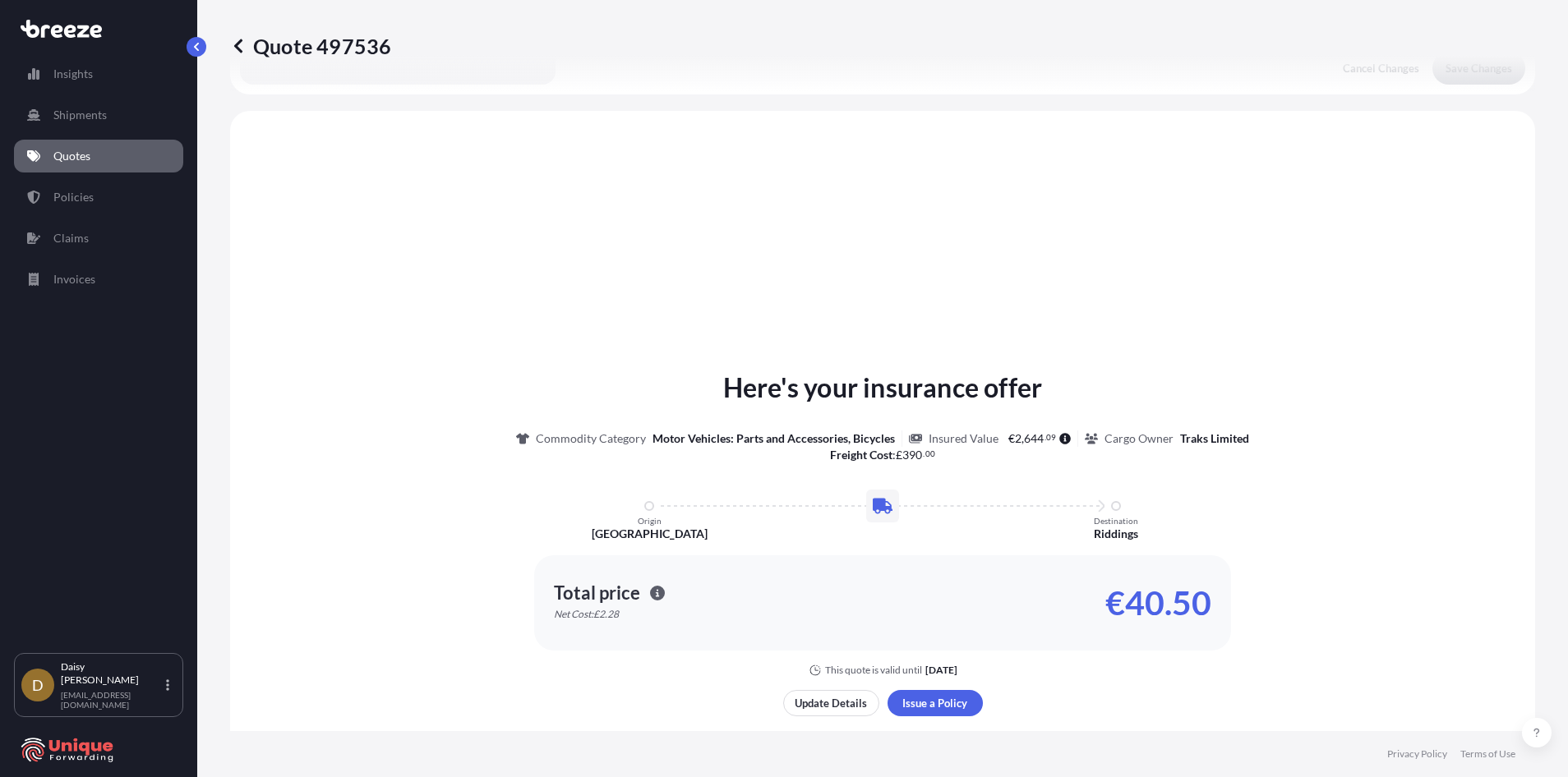
scroll to position [493, 0]
